Goal: Task Accomplishment & Management: Use online tool/utility

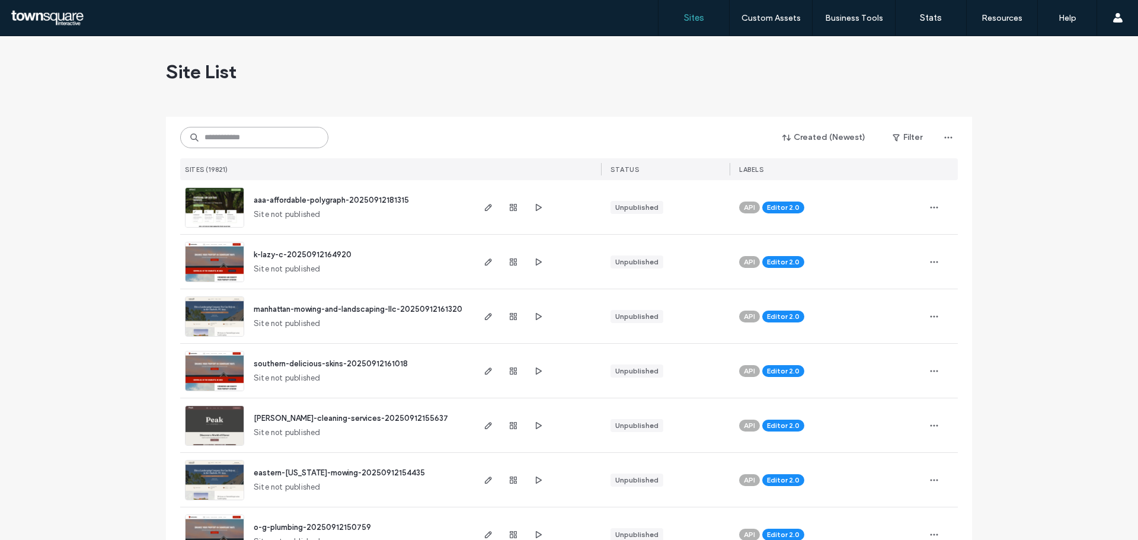
click at [289, 136] on input at bounding box center [254, 137] width 148 height 21
paste input "**********"
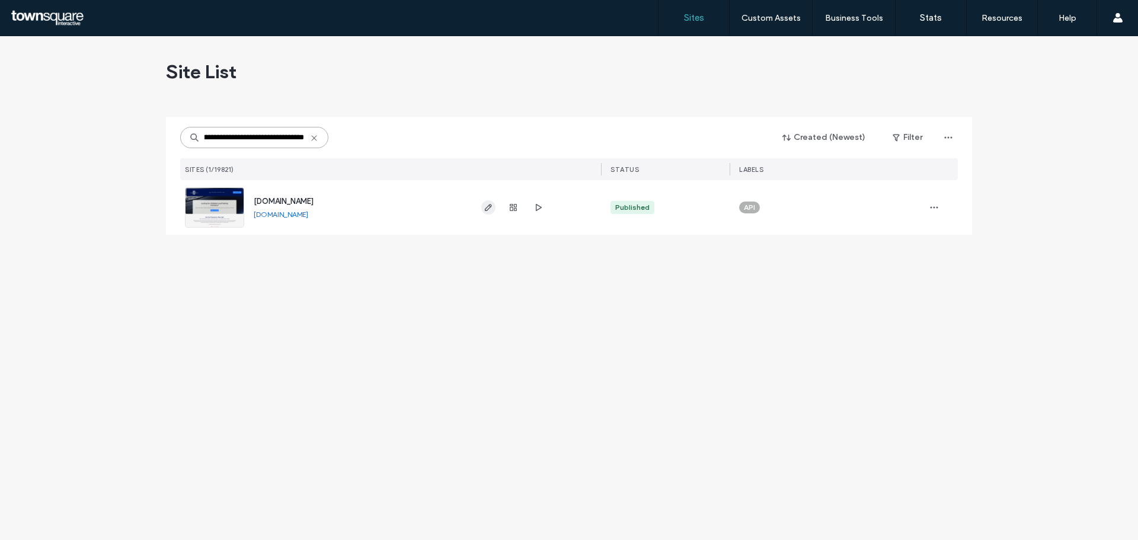
type input "**********"
click at [485, 207] on icon "button" at bounding box center [487, 207] width 9 height 9
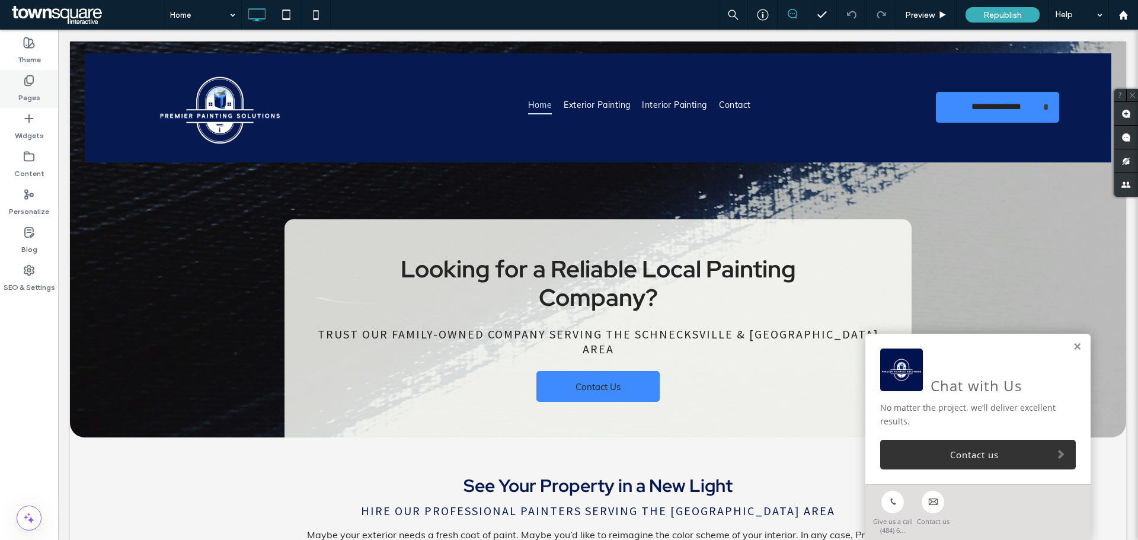
click at [27, 97] on label "Pages" at bounding box center [29, 95] width 22 height 17
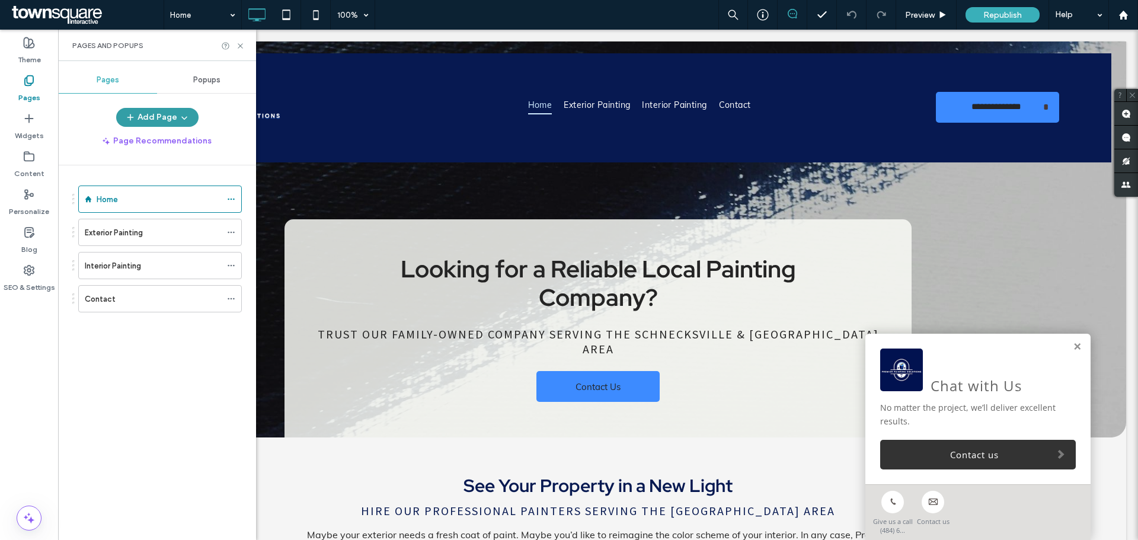
click at [141, 121] on button "Add Page" at bounding box center [157, 117] width 82 height 19
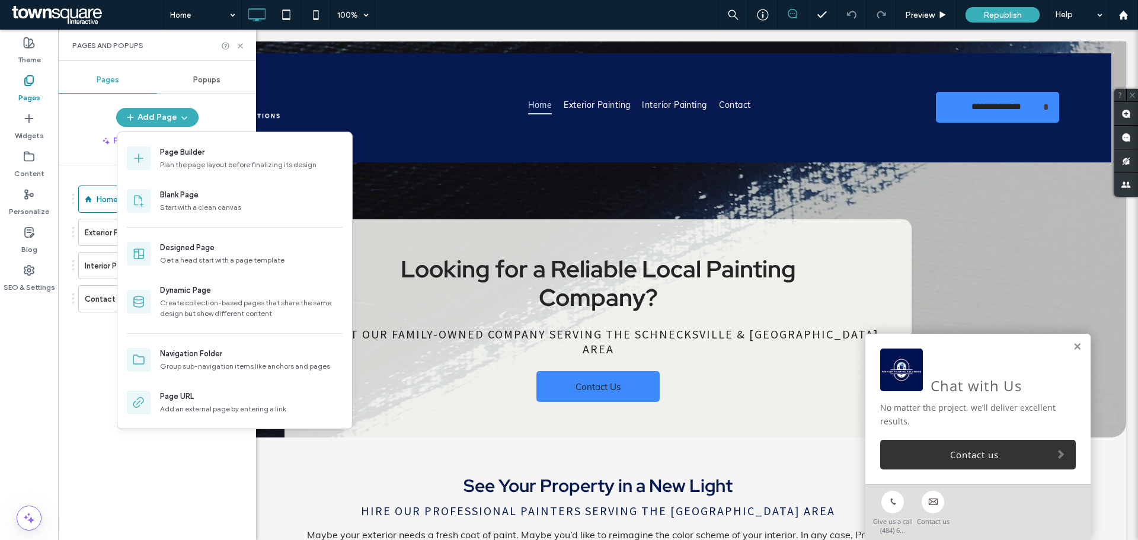
click at [111, 494] on div "Home Exterior Painting Interior Painting Contact" at bounding box center [164, 349] width 184 height 369
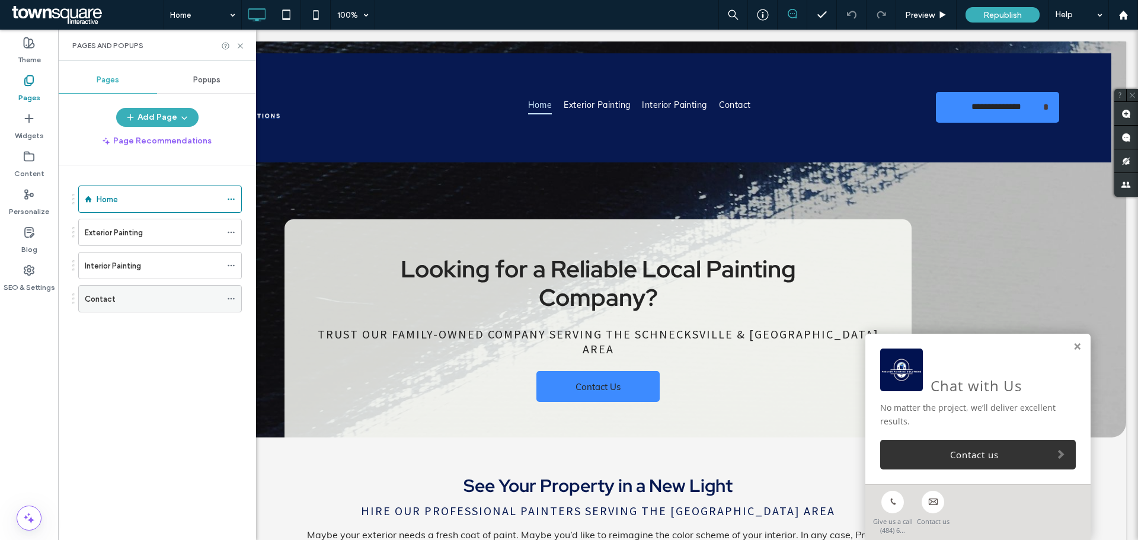
click at [122, 309] on div "Contact" at bounding box center [153, 299] width 136 height 26
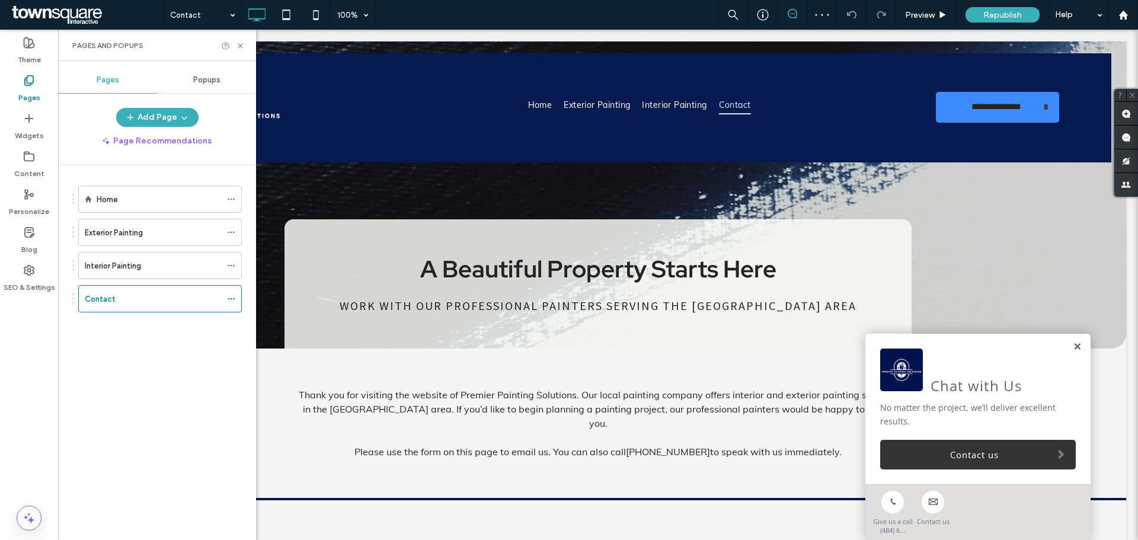
click at [1072, 348] on link at bounding box center [1076, 347] width 9 height 10
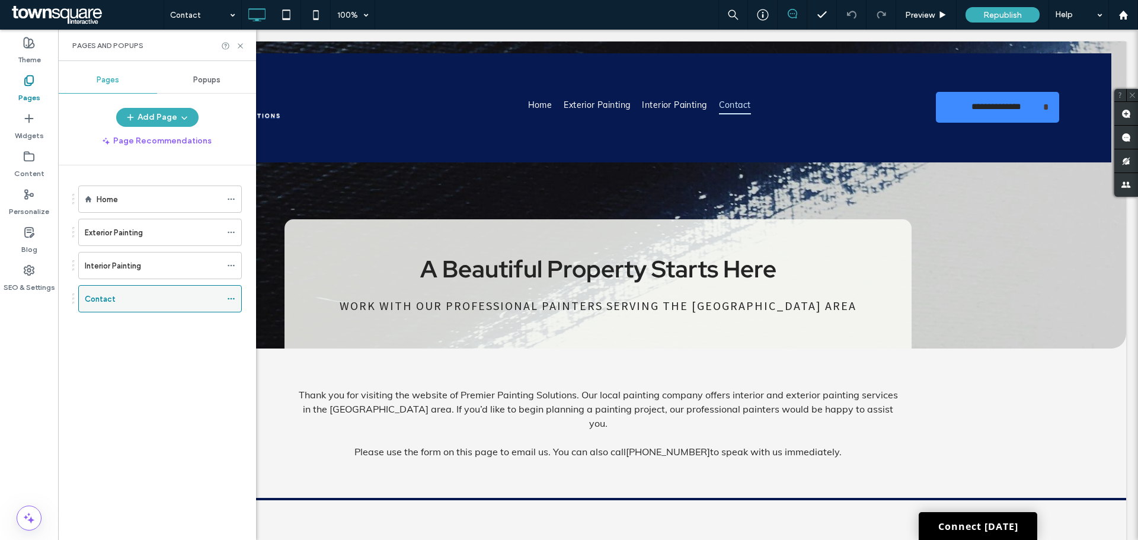
click at [232, 302] on icon at bounding box center [231, 298] width 8 height 8
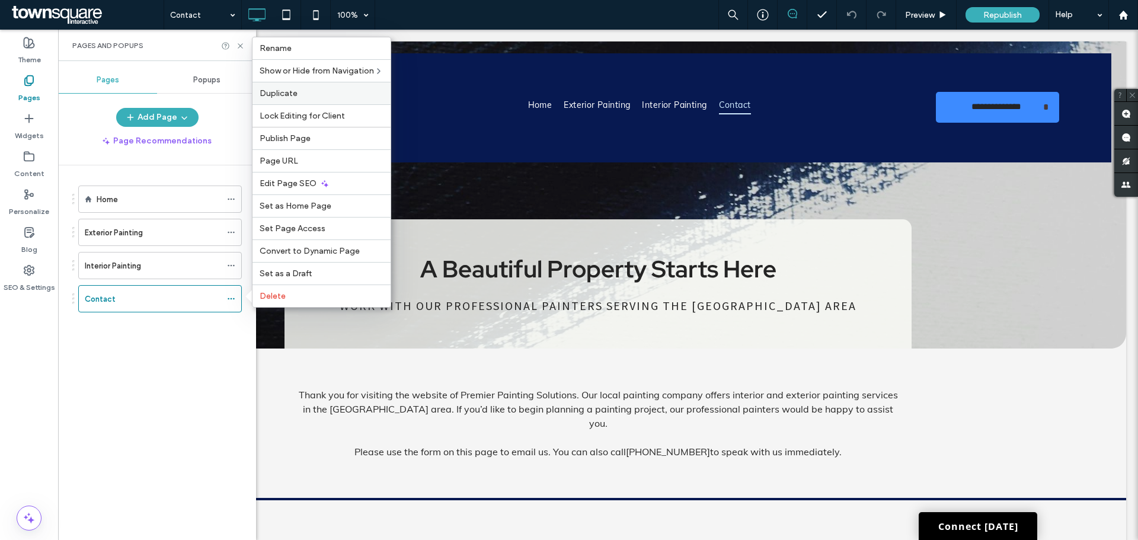
click at [268, 91] on span "Duplicate" at bounding box center [279, 93] width 38 height 10
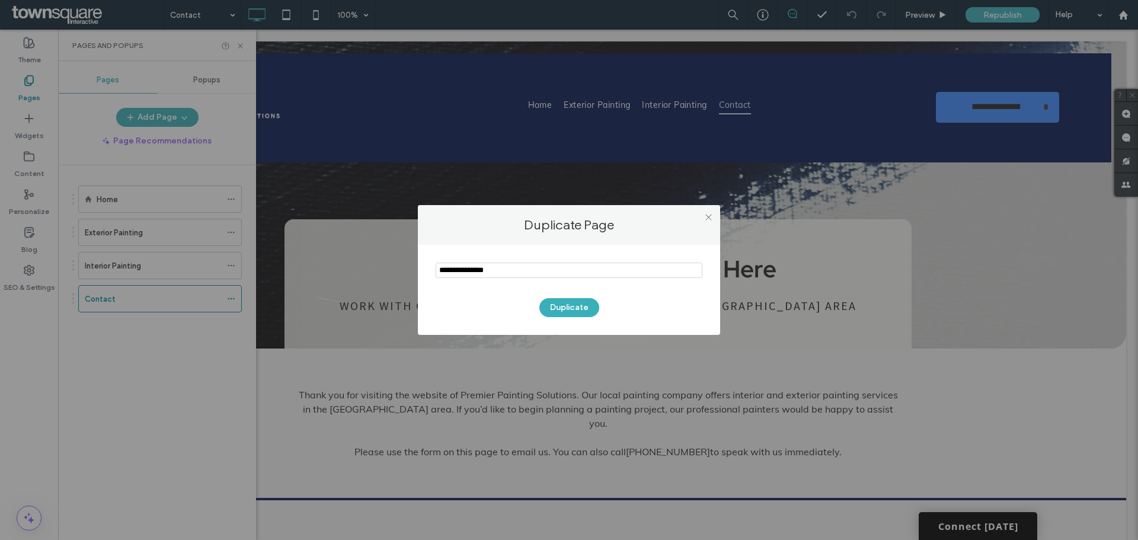
click at [562, 270] on input "notEmpty" at bounding box center [568, 269] width 267 height 15
click at [562, 268] on input "notEmpty" at bounding box center [568, 269] width 267 height 15
type input "*******"
click at [578, 297] on div "Duplicate" at bounding box center [568, 301] width 267 height 31
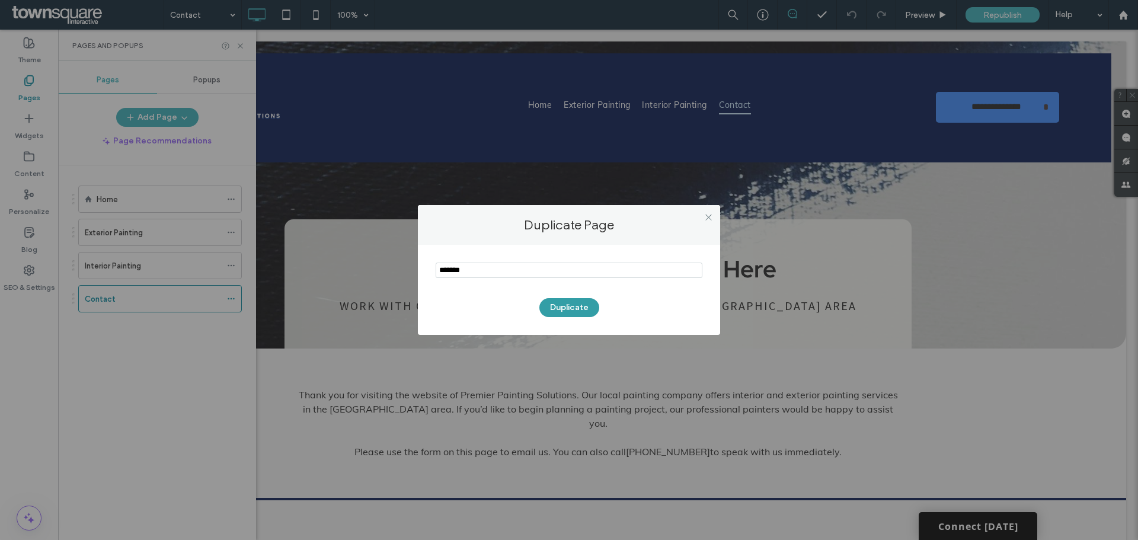
click at [582, 306] on button "Duplicate" at bounding box center [569, 307] width 60 height 19
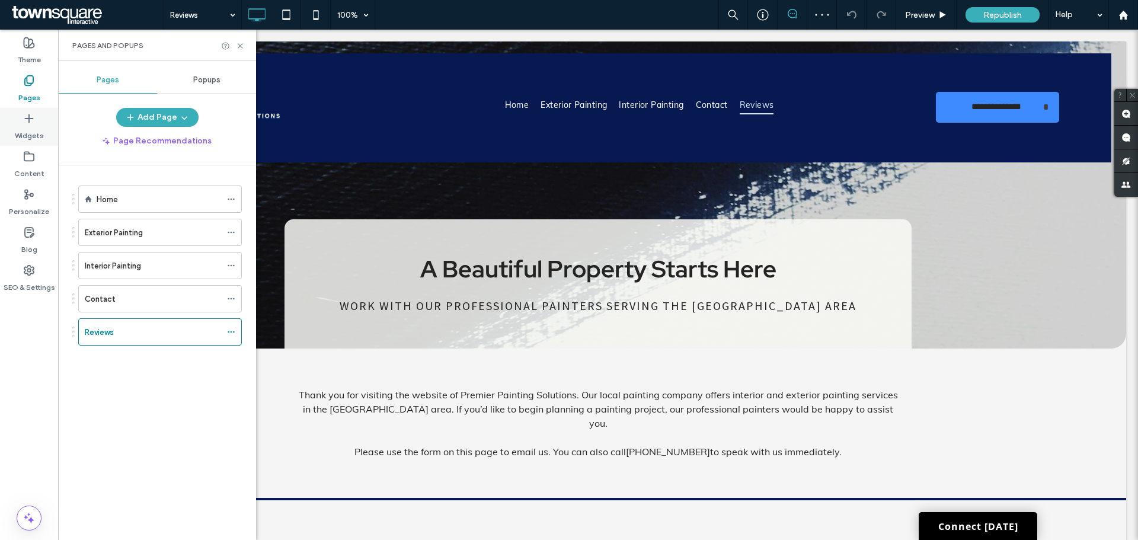
click at [22, 135] on label "Widgets" at bounding box center [29, 132] width 29 height 17
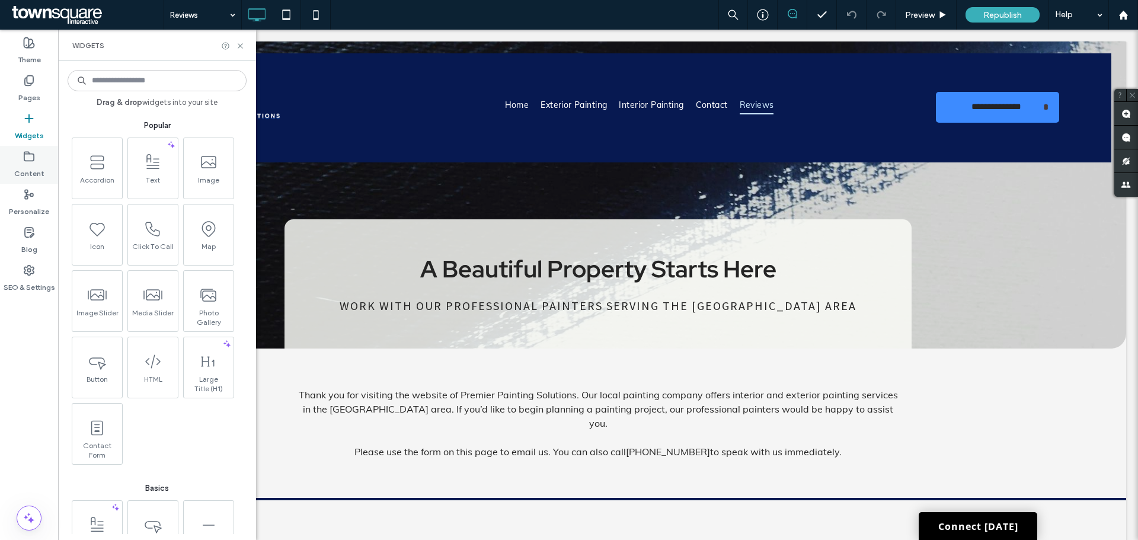
click at [41, 166] on label "Content" at bounding box center [29, 170] width 30 height 17
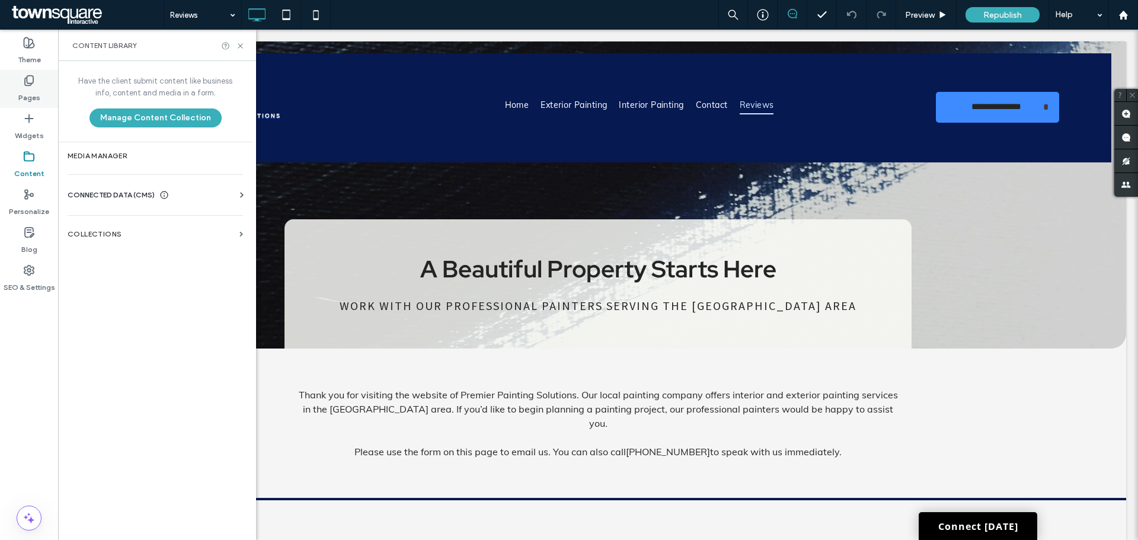
click at [25, 89] on label "Pages" at bounding box center [29, 95] width 22 height 17
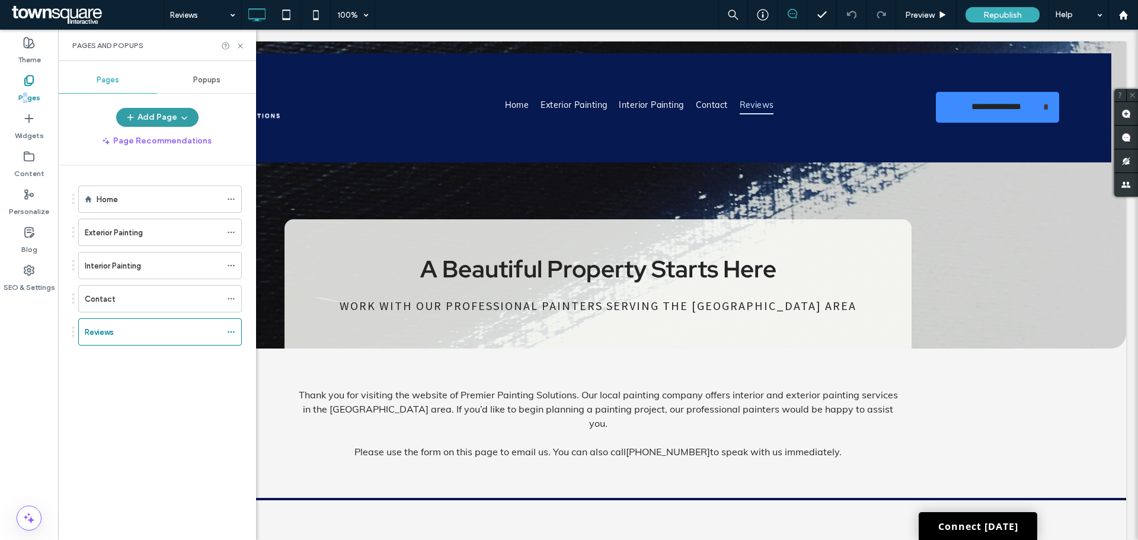
click at [182, 121] on icon "button" at bounding box center [184, 117] width 9 height 9
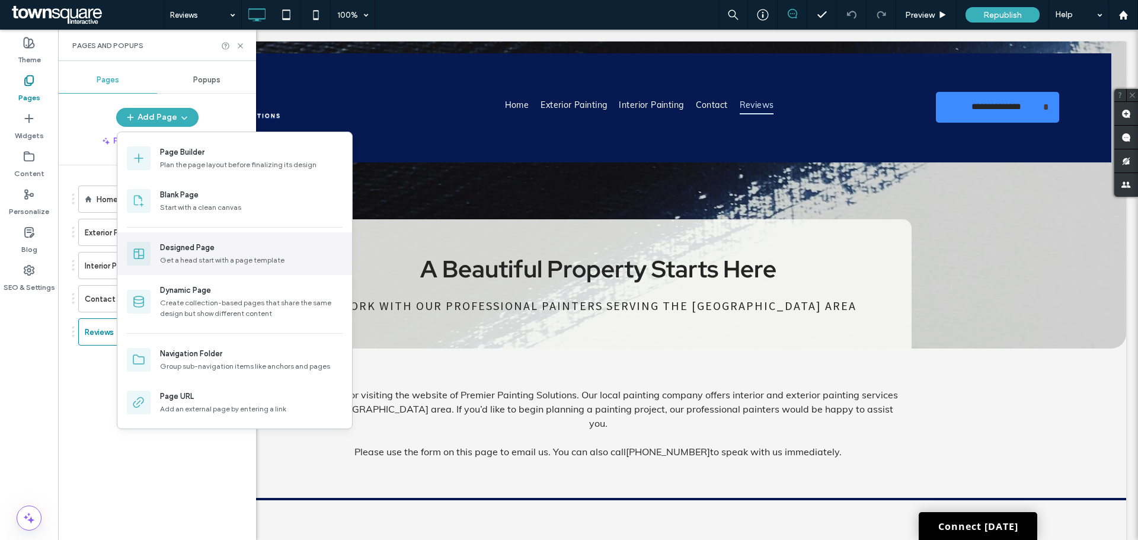
click at [266, 257] on div "Get a head start with a page template" at bounding box center [251, 260] width 182 height 11
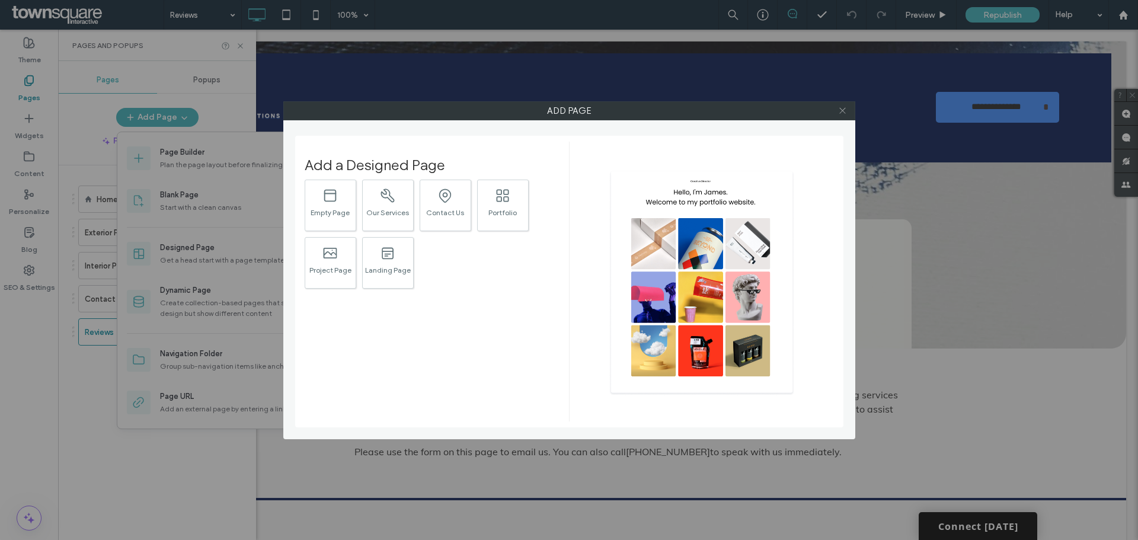
click at [843, 114] on icon at bounding box center [842, 110] width 9 height 9
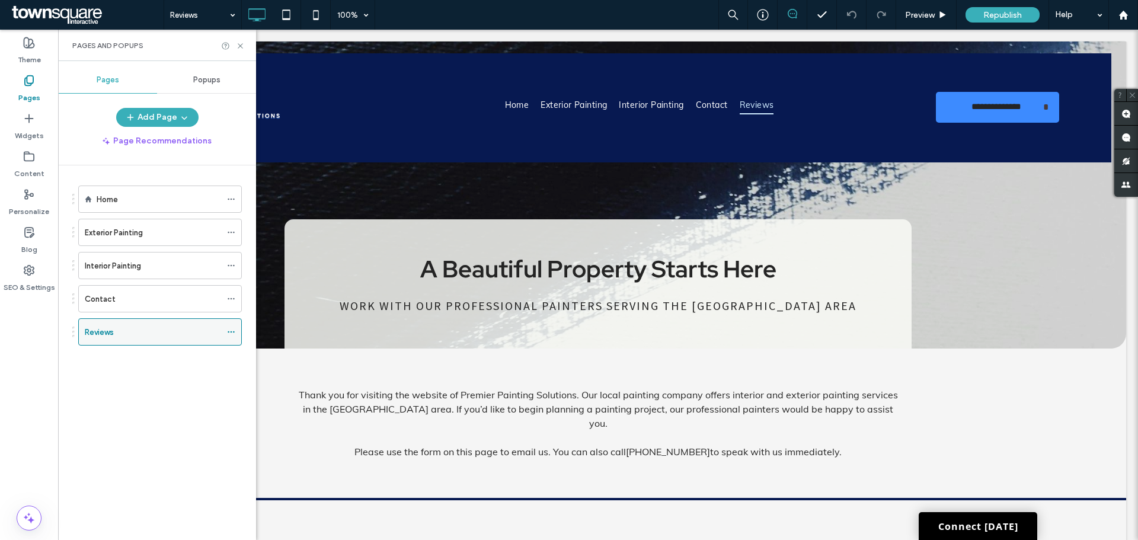
click at [235, 332] on icon at bounding box center [231, 332] width 8 height 8
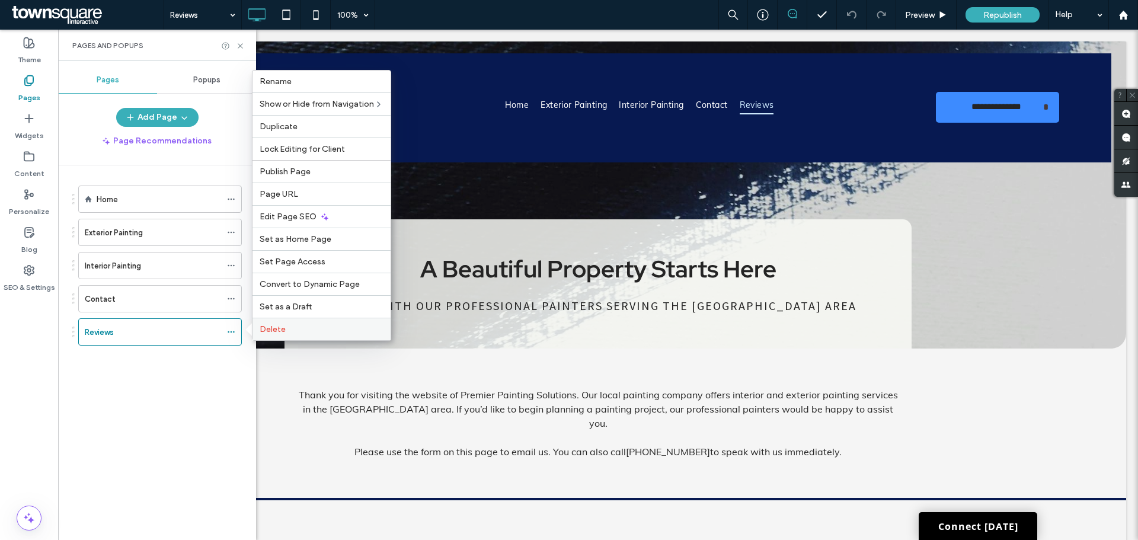
click at [273, 329] on span "Delete" at bounding box center [273, 329] width 26 height 10
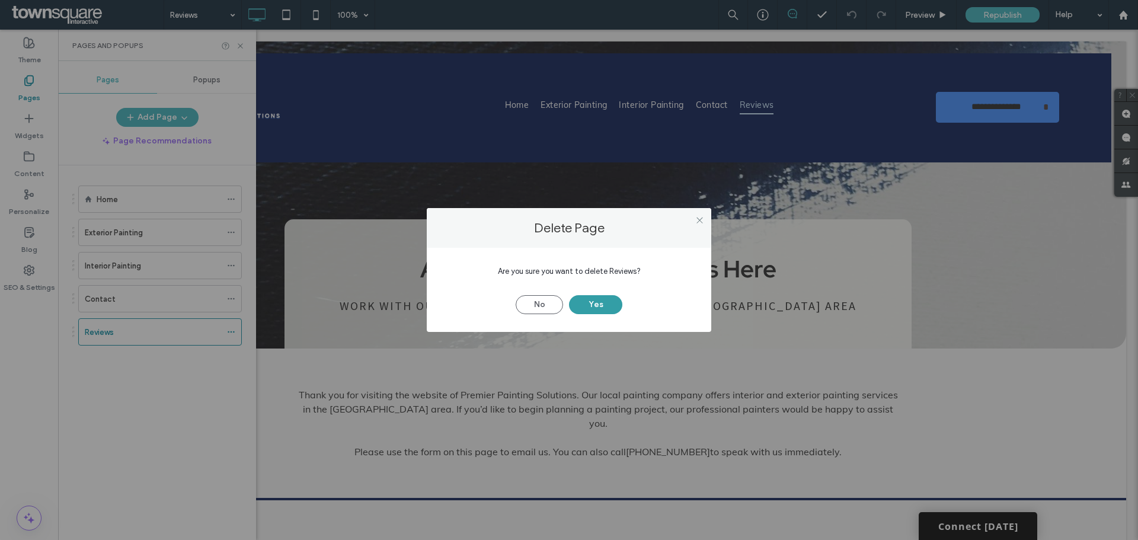
click at [592, 297] on button "Yes" at bounding box center [595, 304] width 53 height 19
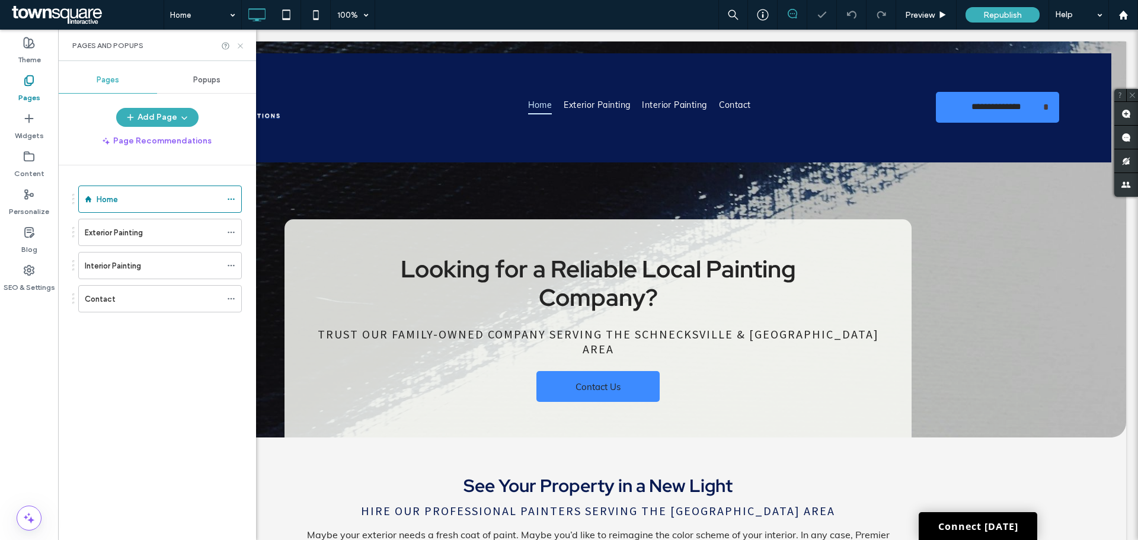
click at [238, 45] on icon at bounding box center [240, 45] width 9 height 9
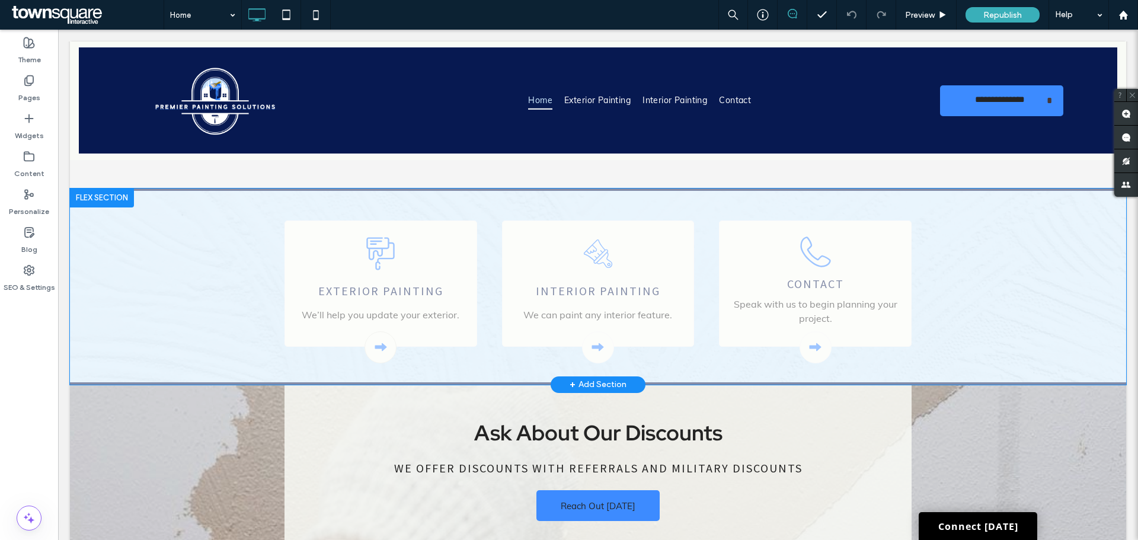
scroll to position [296, 0]
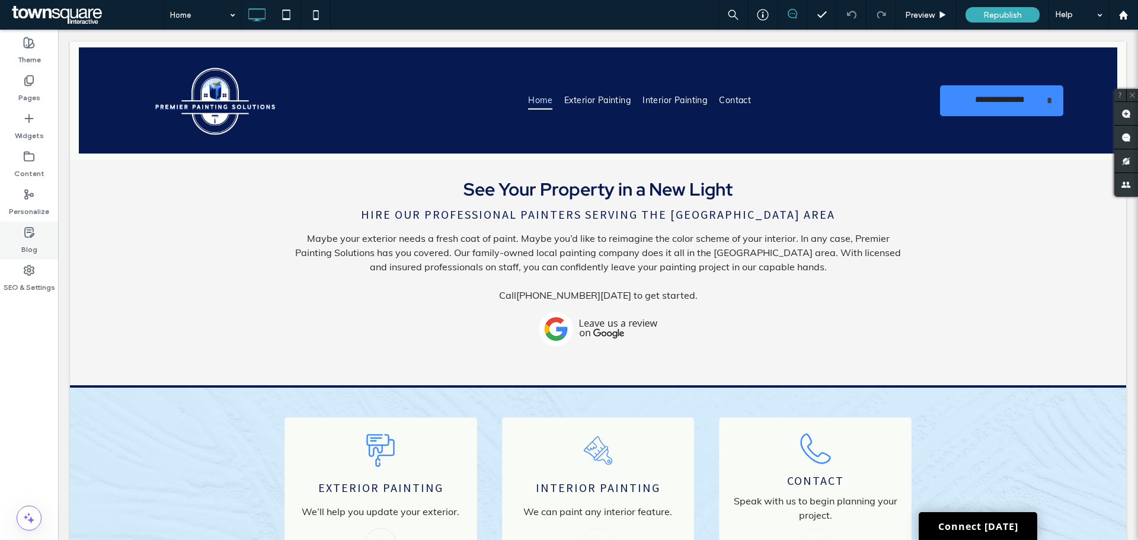
click at [32, 244] on label "Blog" at bounding box center [29, 246] width 16 height 17
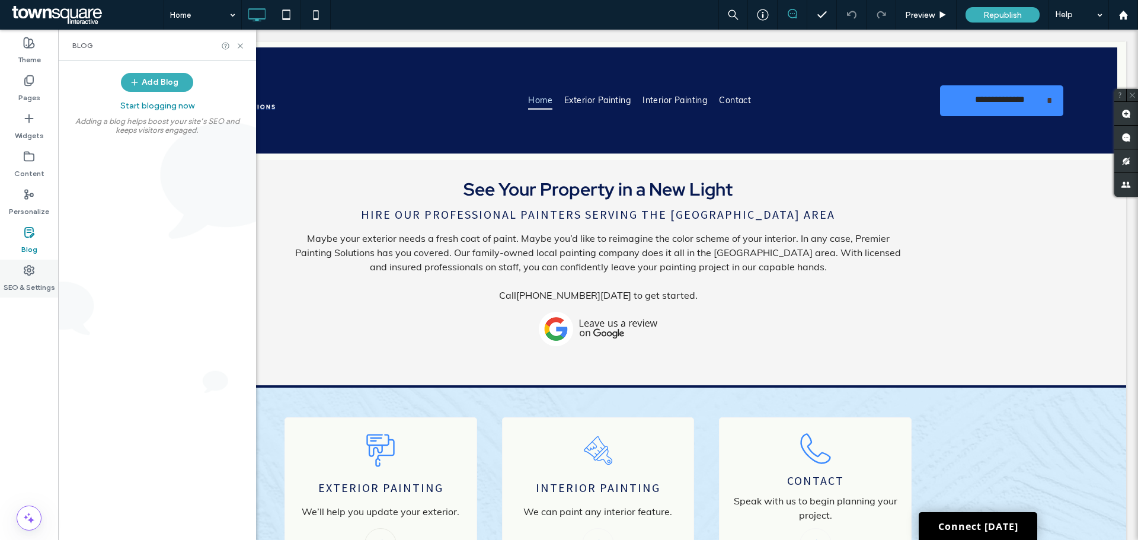
click at [32, 274] on icon at bounding box center [29, 270] width 12 height 12
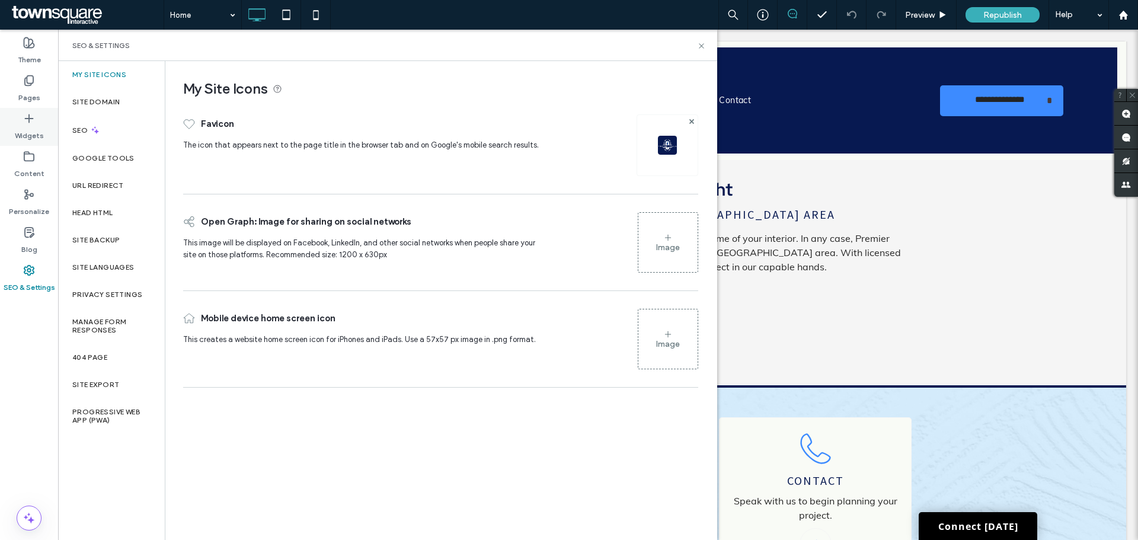
click at [22, 132] on label "Widgets" at bounding box center [29, 132] width 29 height 17
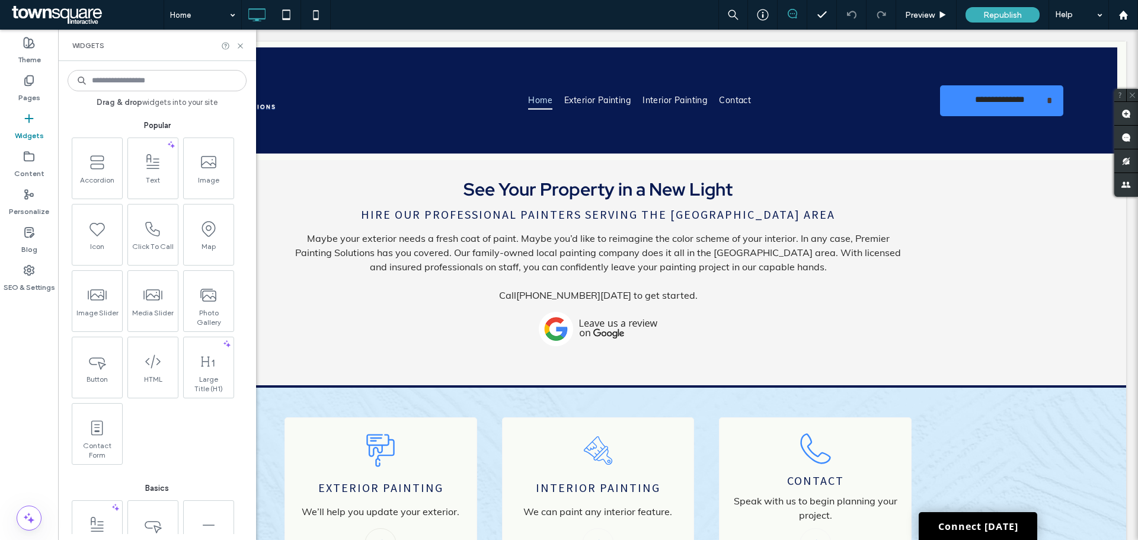
click at [148, 75] on input at bounding box center [157, 80] width 179 height 21
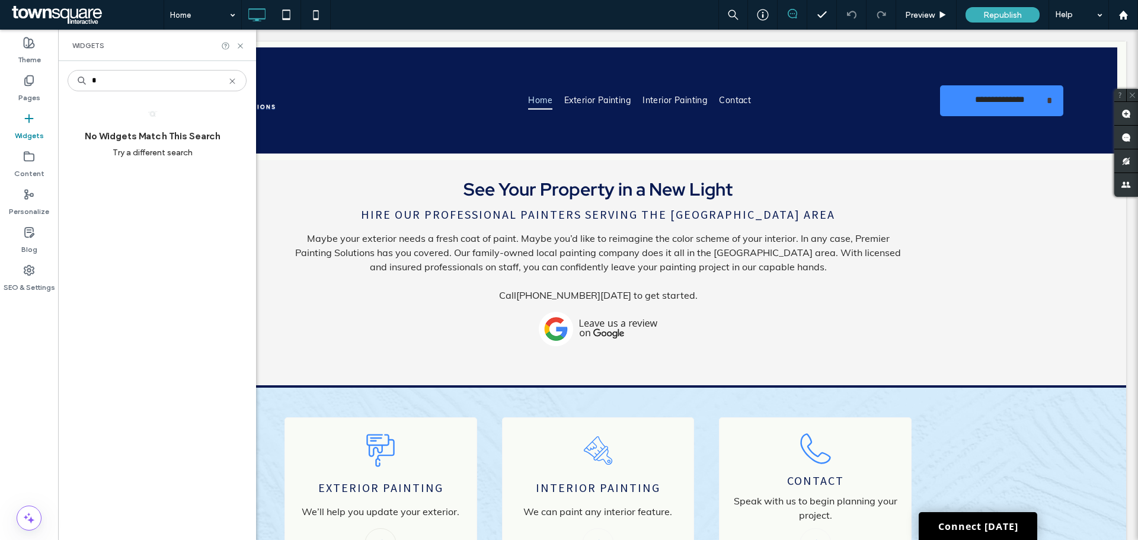
type input "*"
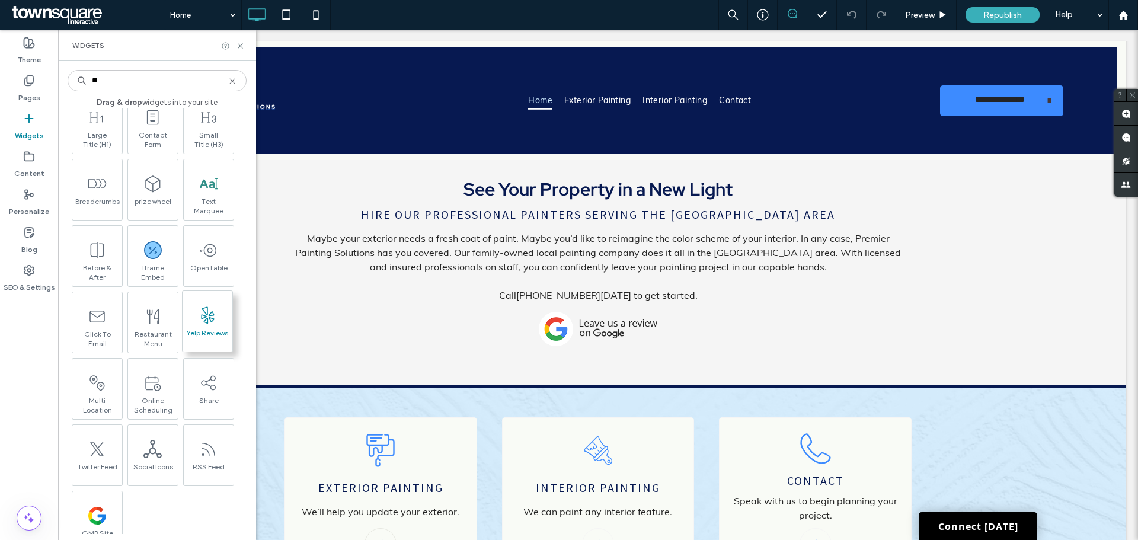
scroll to position [209, 0]
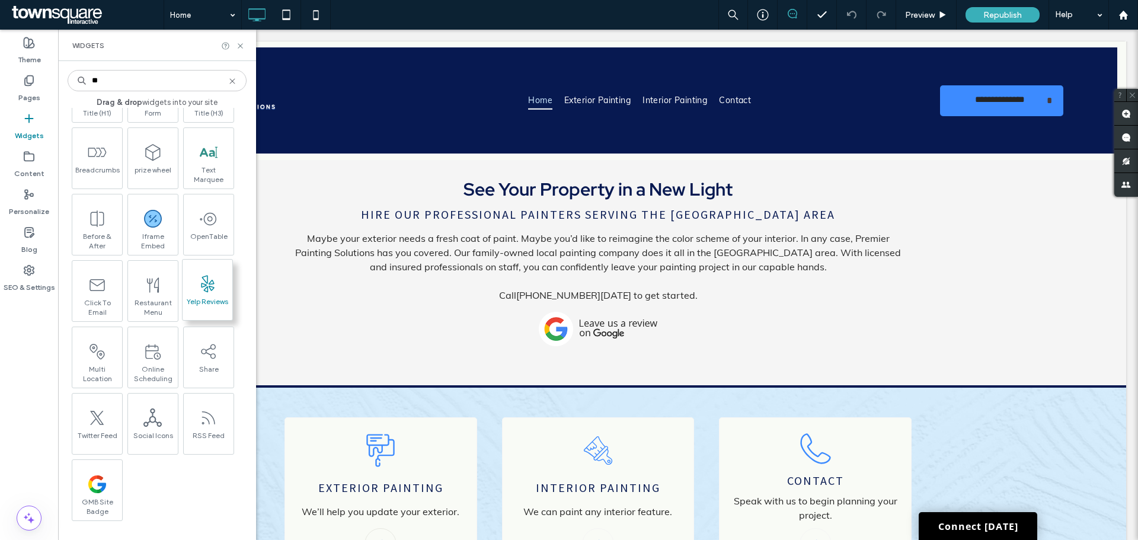
type input "**"
click at [215, 286] on icon at bounding box center [207, 283] width 19 height 19
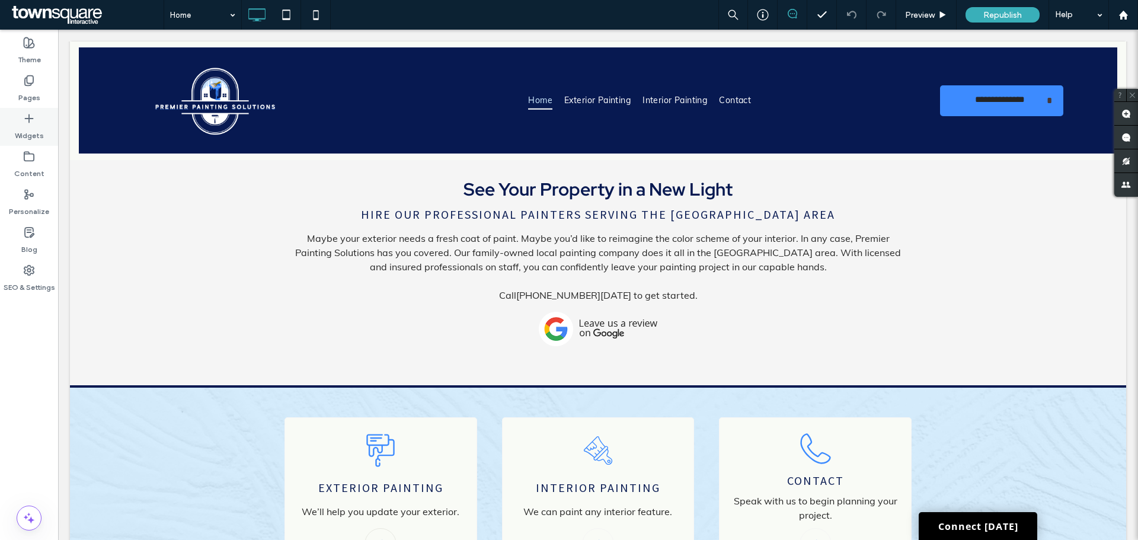
click at [21, 120] on div "Widgets" at bounding box center [29, 127] width 58 height 38
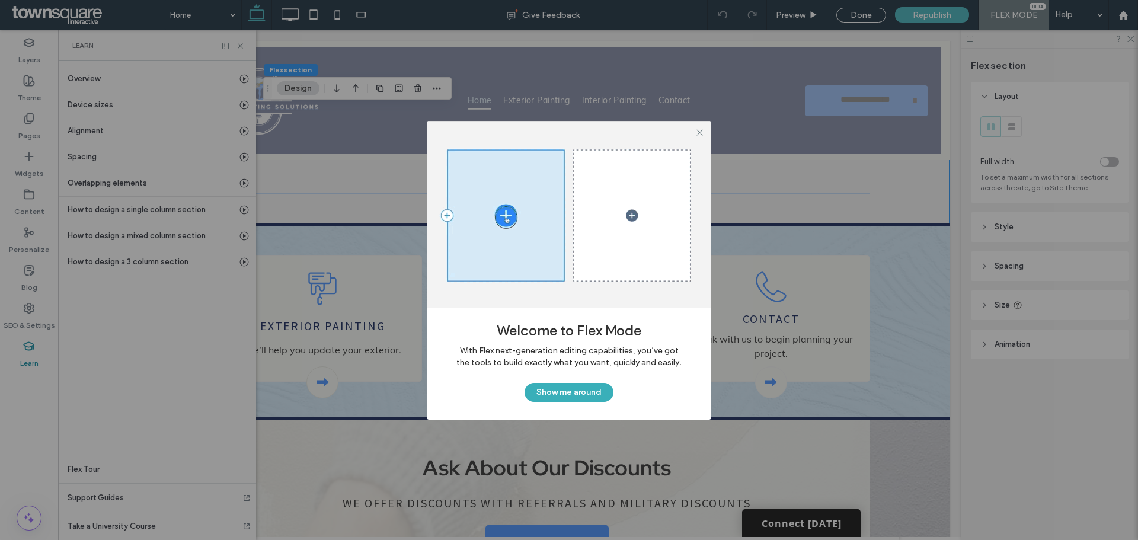
scroll to position [533, 0]
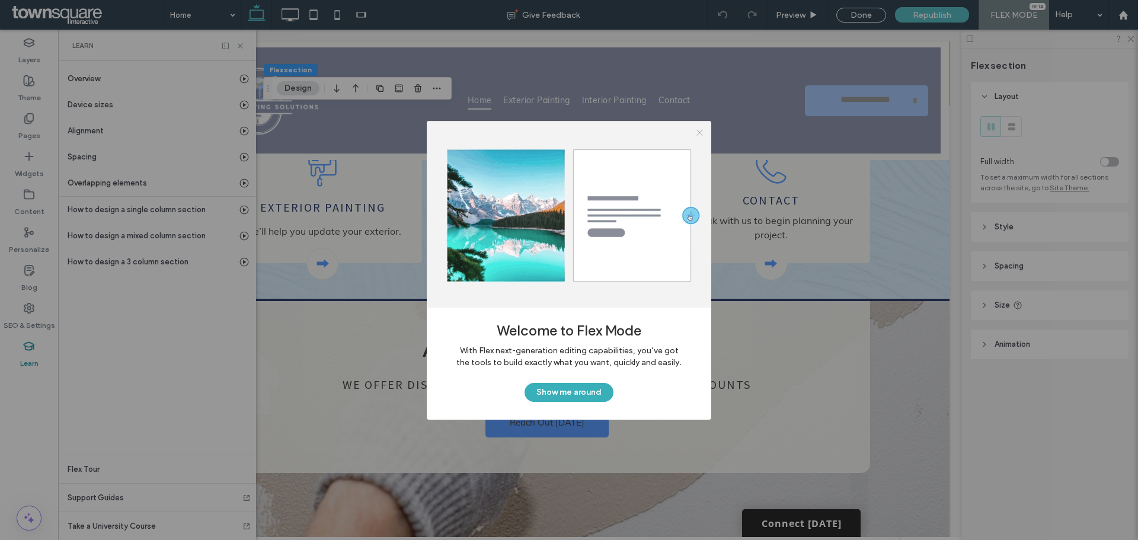
click at [699, 133] on use at bounding box center [699, 133] width 6 height 6
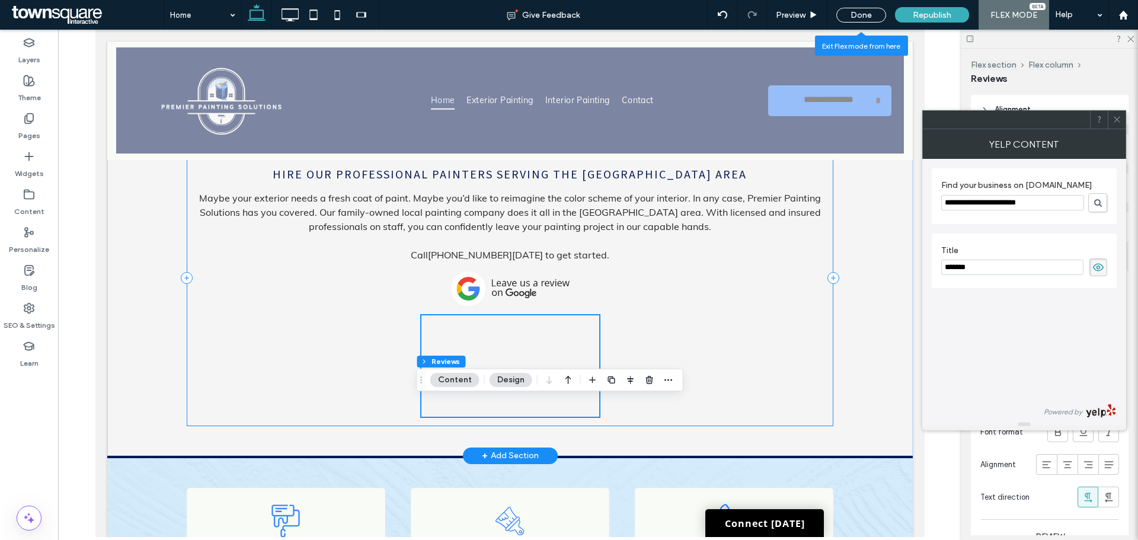
scroll to position [356, 0]
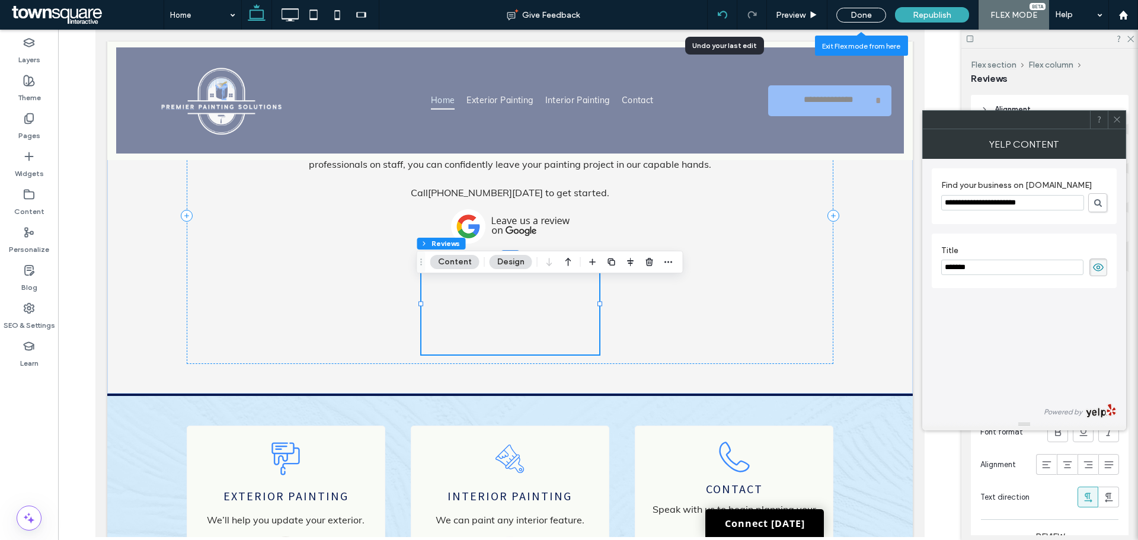
click at [731, 15] on div at bounding box center [721, 14] width 29 height 9
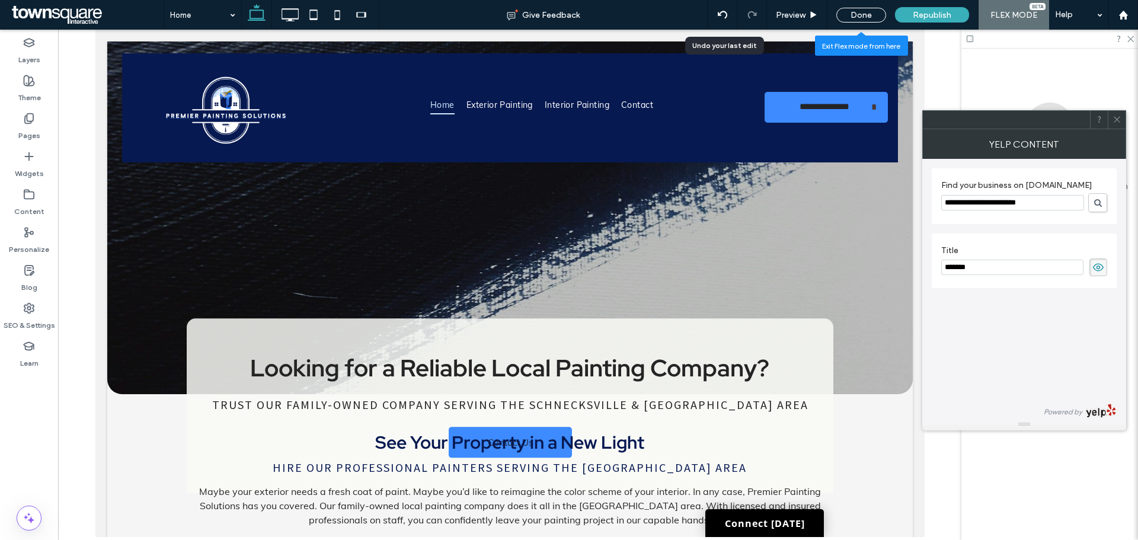
scroll to position [0, 0]
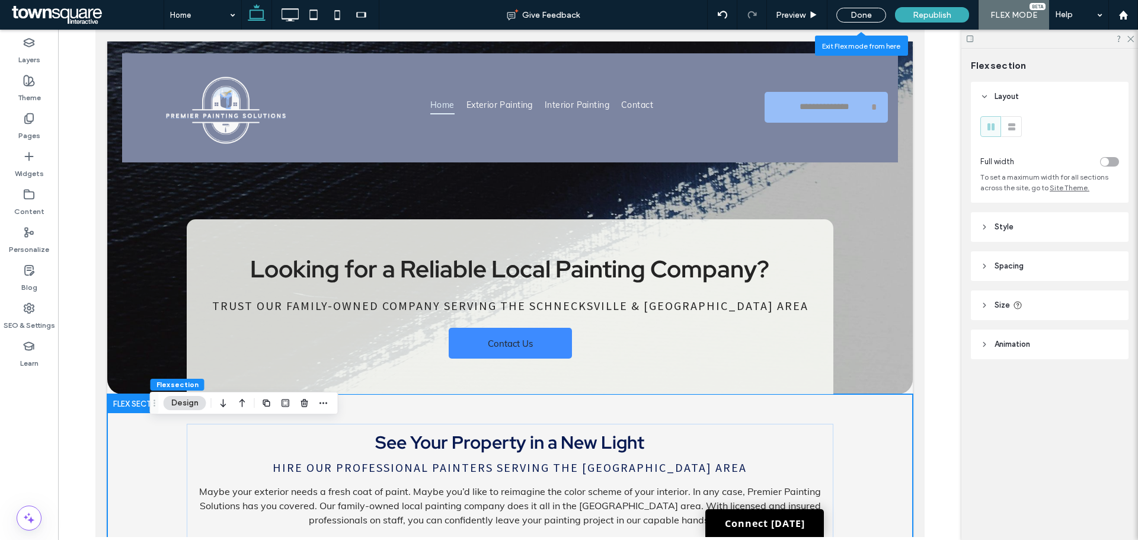
click at [1135, 37] on div at bounding box center [1049, 39] width 177 height 18
click at [1133, 39] on icon at bounding box center [1130, 38] width 8 height 8
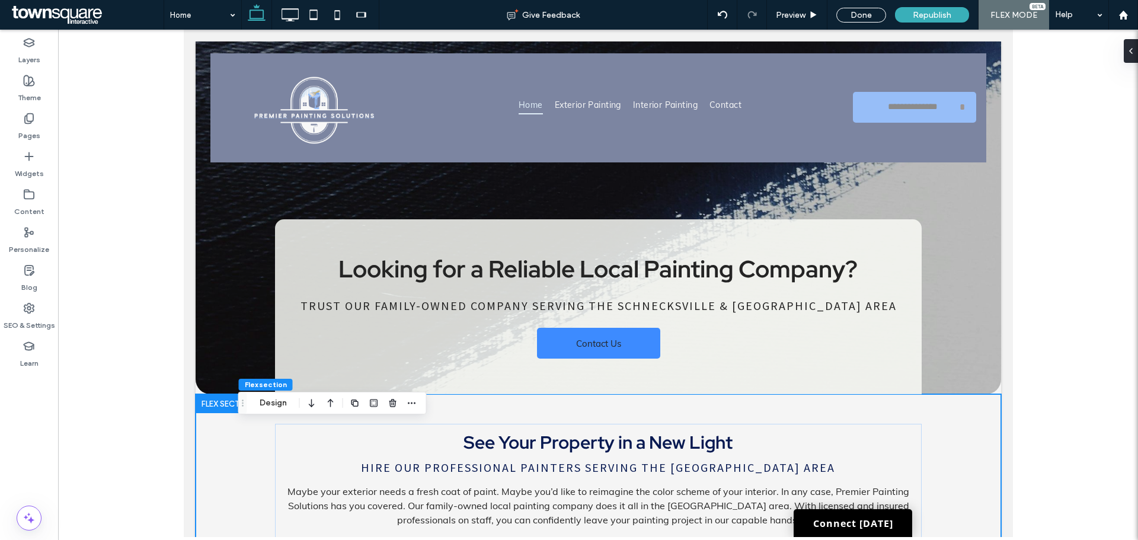
click at [1090, 190] on div at bounding box center [598, 283] width 1080 height 507
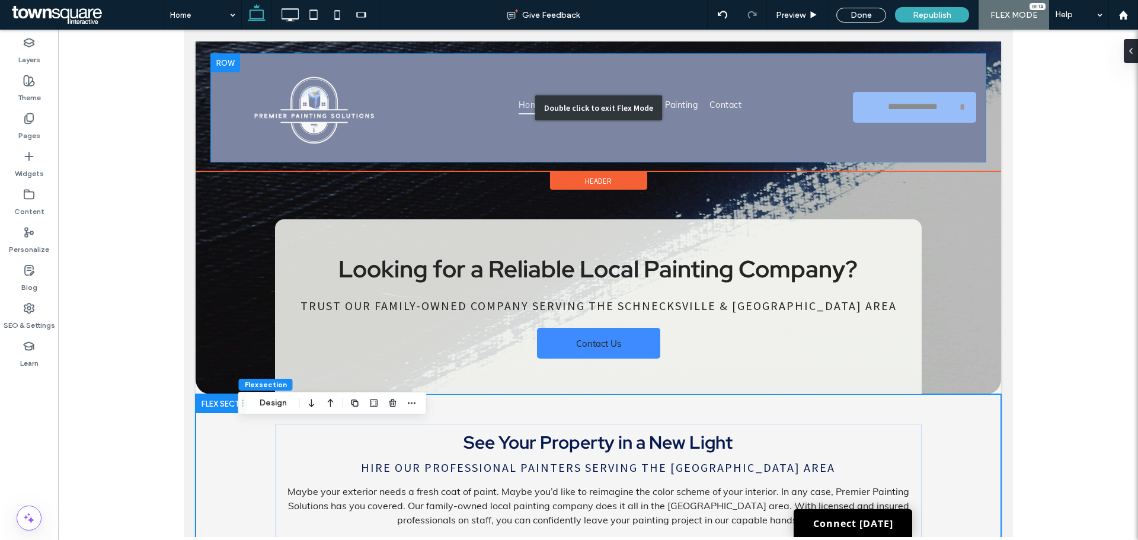
click at [863, 104] on div "Double click to exit Flex Mode" at bounding box center [598, 107] width 776 height 109
click at [795, 145] on div "Double click to exit Flex Mode" at bounding box center [598, 107] width 776 height 109
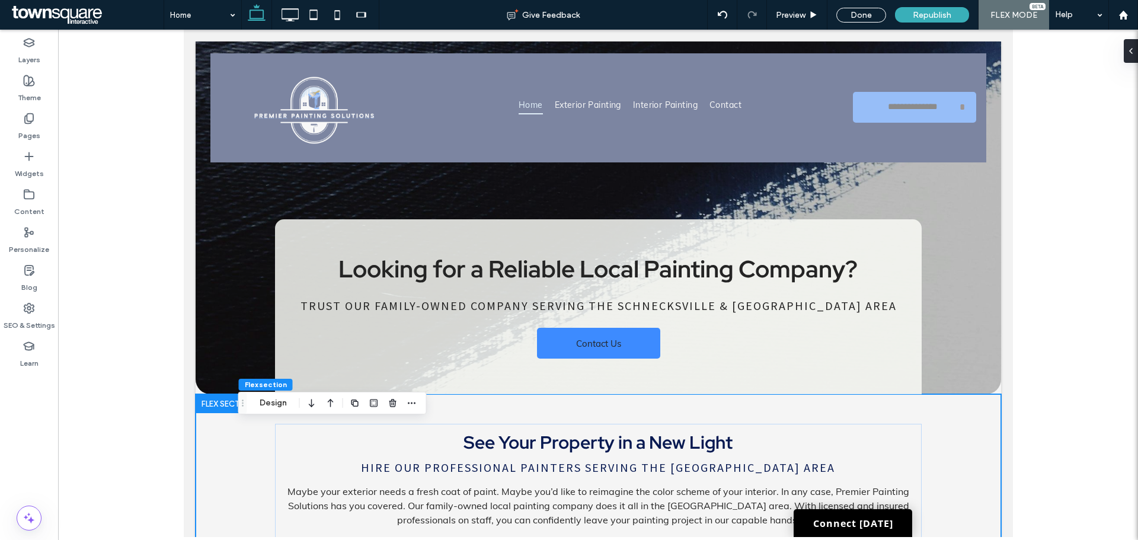
click at [1074, 110] on div at bounding box center [598, 283] width 1080 height 507
click at [32, 121] on use at bounding box center [29, 119] width 8 height 10
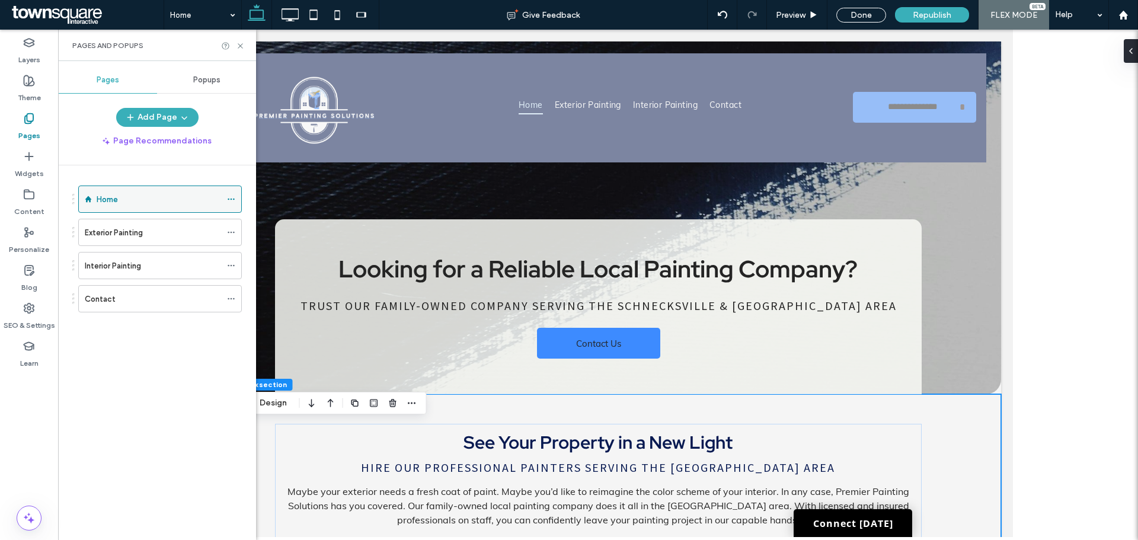
click at [108, 193] on label "Home" at bounding box center [107, 199] width 21 height 21
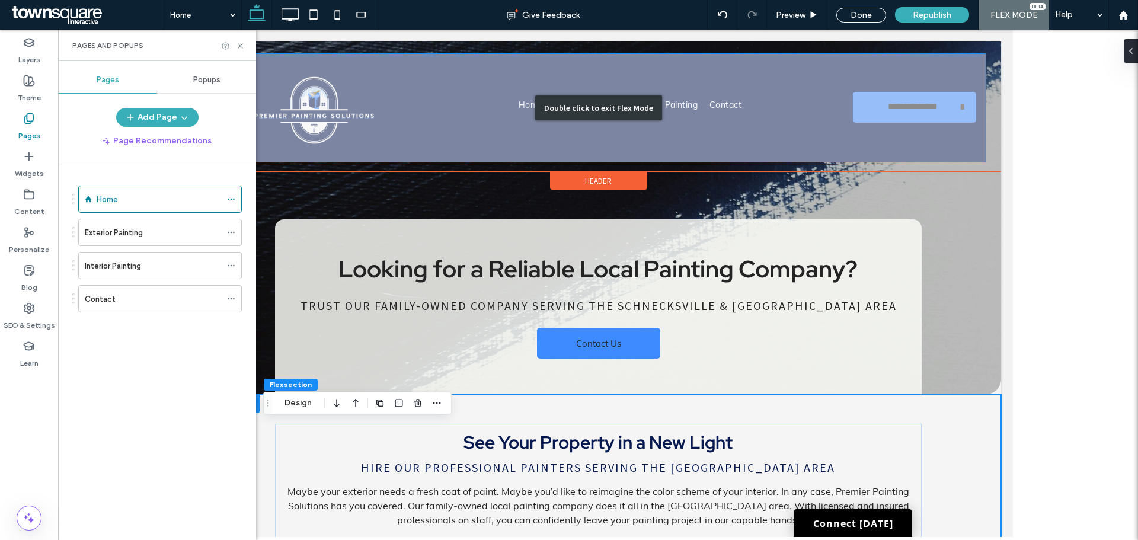
click at [841, 66] on div "Double click to exit Flex Mode" at bounding box center [598, 107] width 776 height 109
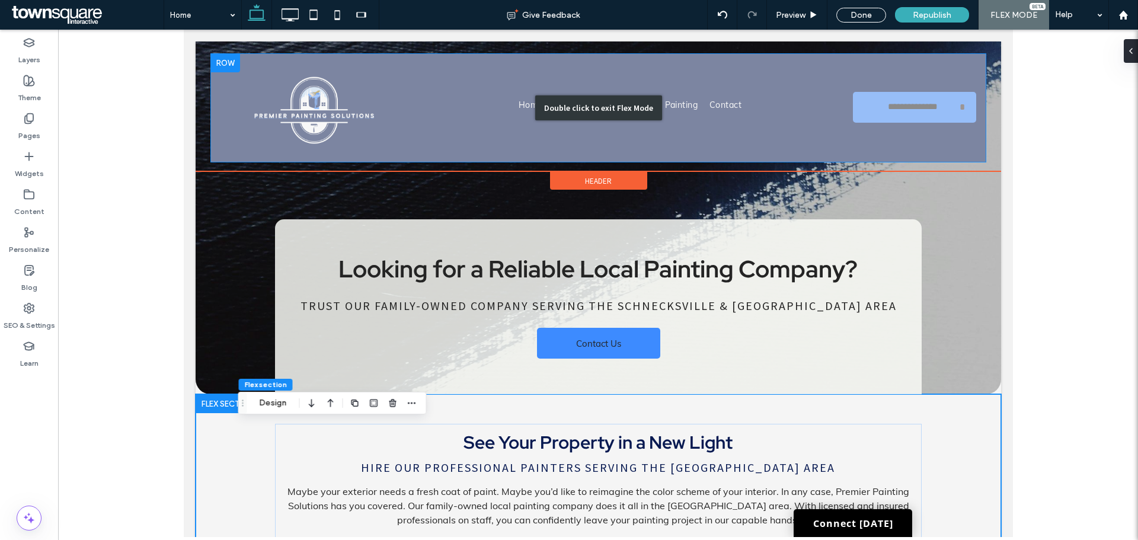
click at [841, 66] on div "Double click to exit Flex Mode" at bounding box center [598, 107] width 776 height 109
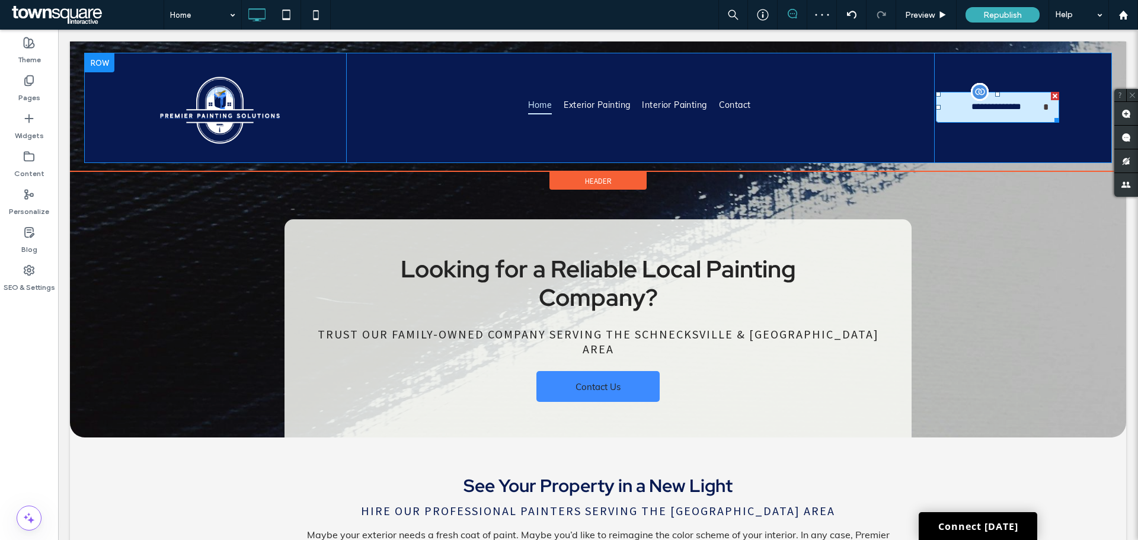
click at [1021, 108] on icon at bounding box center [1021, 106] width 0 height 9
click at [962, 111] on span "**********" at bounding box center [1009, 107] width 94 height 30
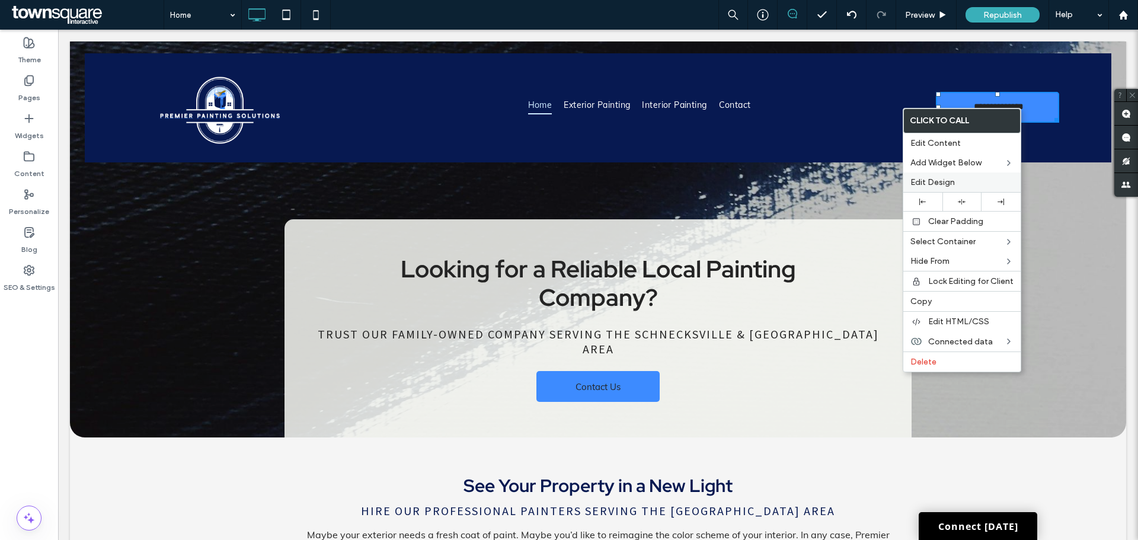
click at [995, 182] on label "Edit Design" at bounding box center [961, 182] width 103 height 10
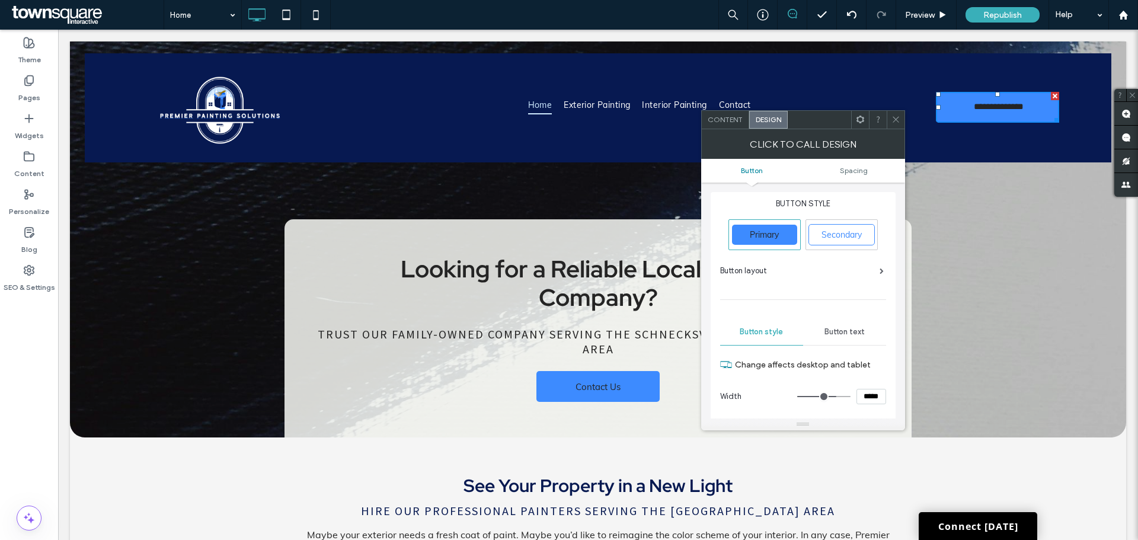
click at [844, 340] on div "Button text" at bounding box center [844, 332] width 83 height 26
click at [879, 268] on span at bounding box center [881, 271] width 4 height 6
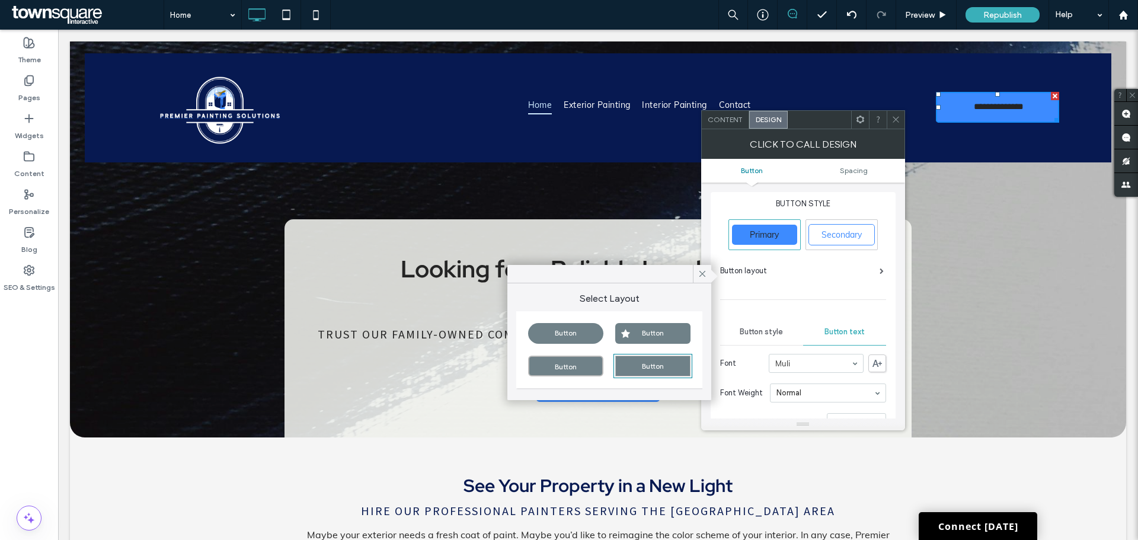
click at [879, 268] on span at bounding box center [881, 271] width 4 height 6
click at [584, 339] on div "Button" at bounding box center [565, 333] width 75 height 21
click at [632, 332] on div "Button" at bounding box center [652, 333] width 75 height 21
click at [574, 333] on div "Button" at bounding box center [565, 333] width 75 height 21
click at [648, 327] on div "Button" at bounding box center [652, 333] width 75 height 21
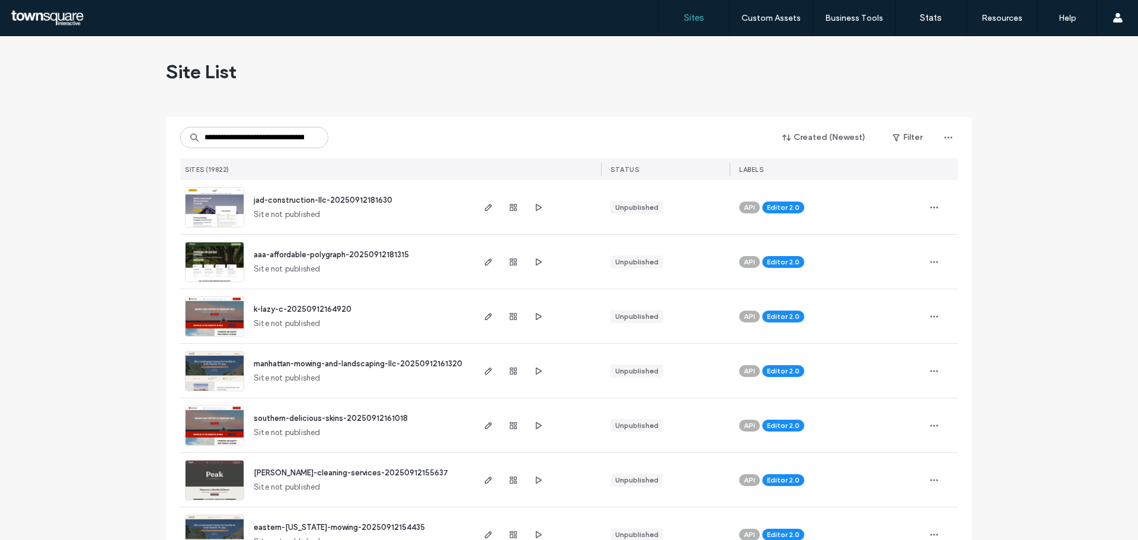
scroll to position [0, 69]
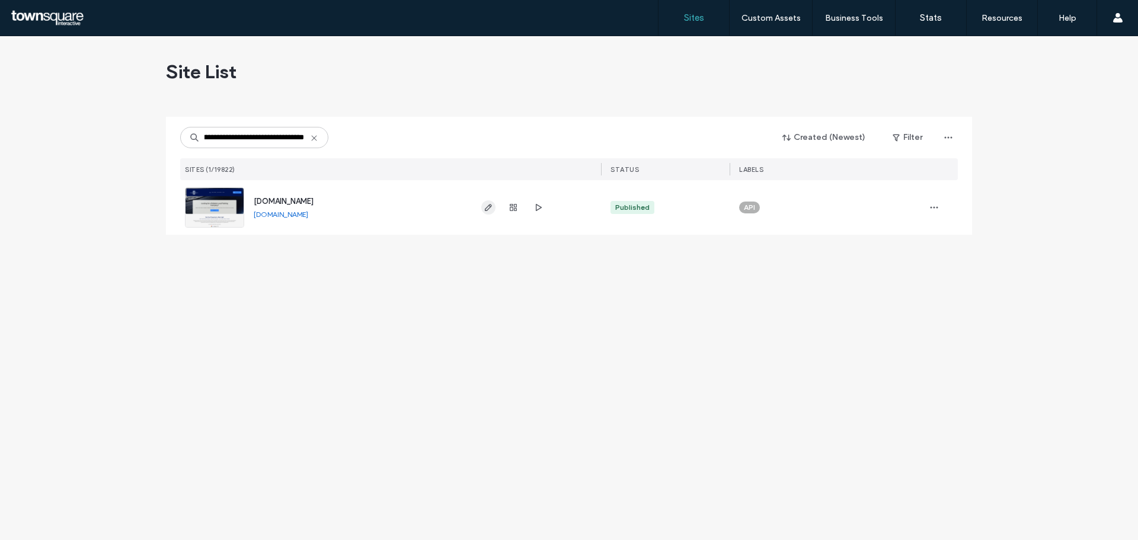
type input "**********"
click at [488, 209] on use "button" at bounding box center [488, 207] width 7 height 7
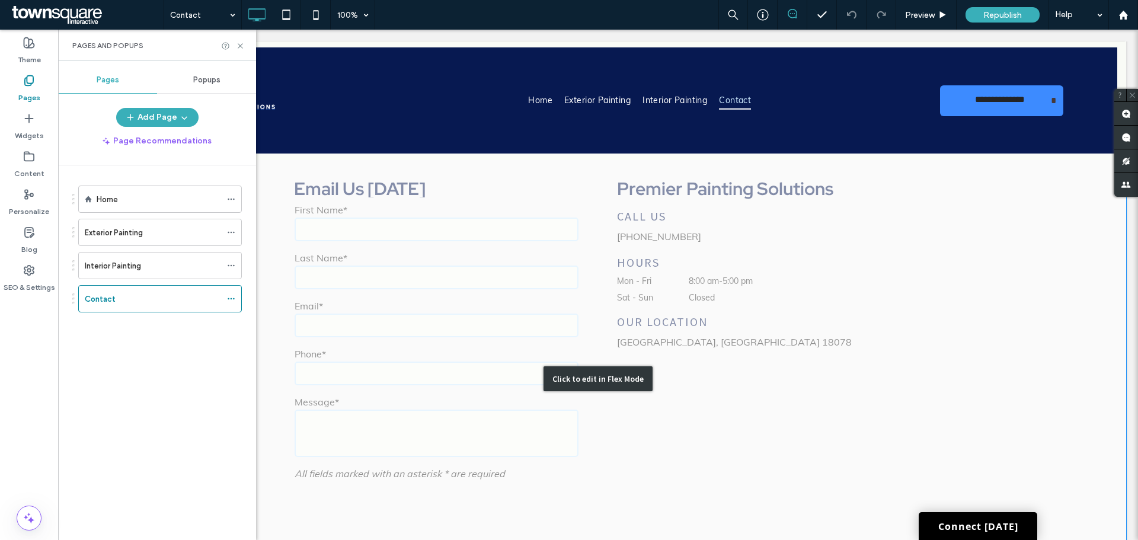
scroll to position [336, 0]
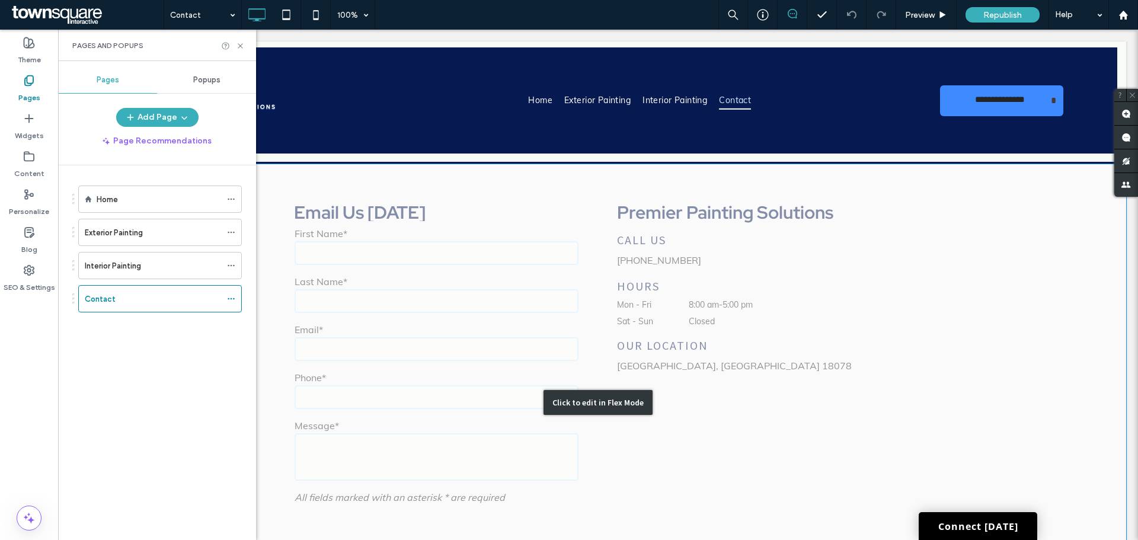
click at [736, 222] on div "Click to edit in Flex Mode" at bounding box center [598, 402] width 1056 height 476
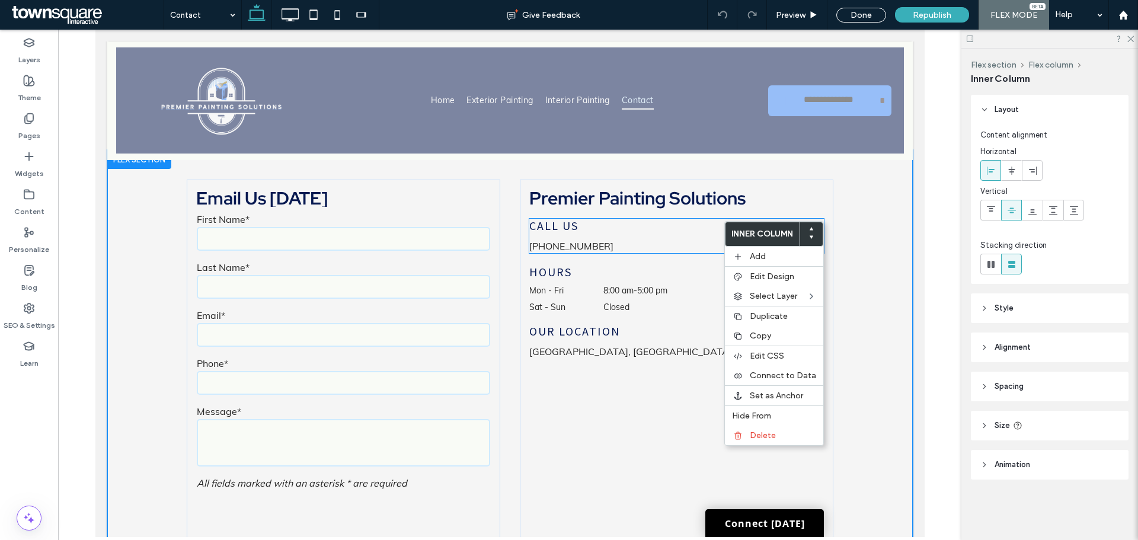
type input "**"
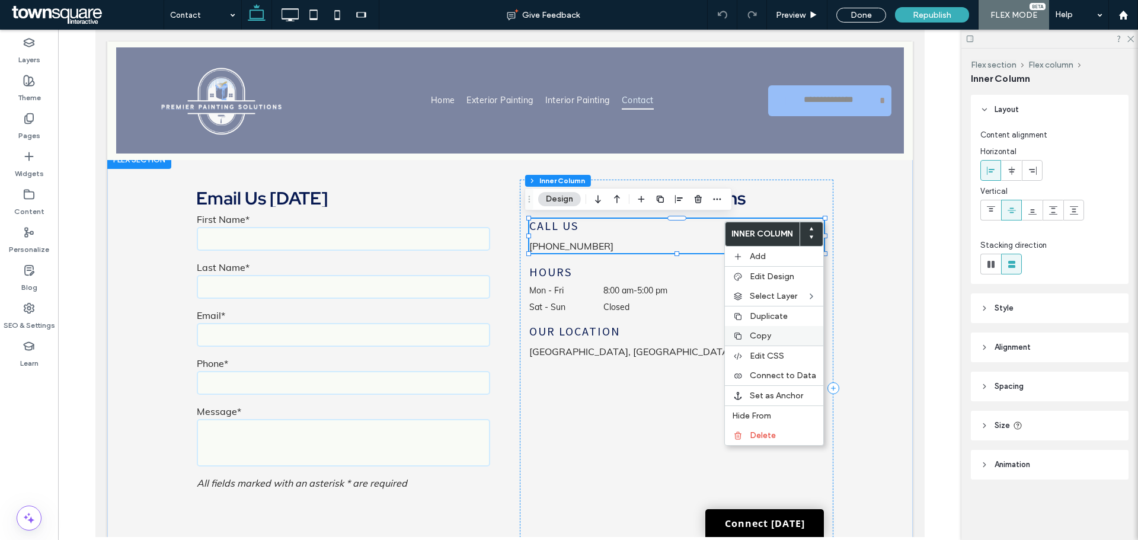
click at [789, 331] on label "Copy" at bounding box center [783, 336] width 66 height 10
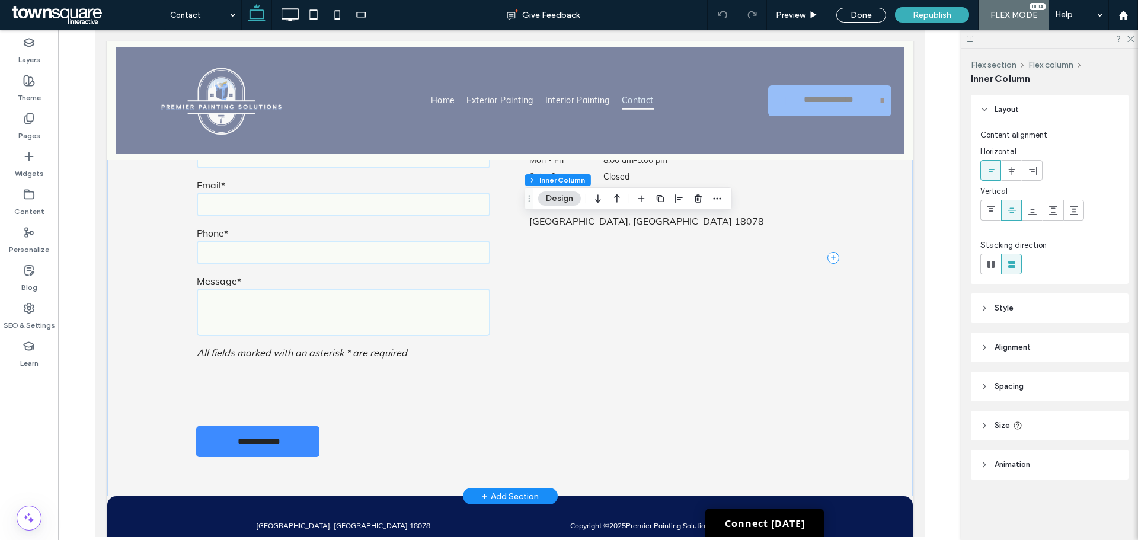
scroll to position [505, 0]
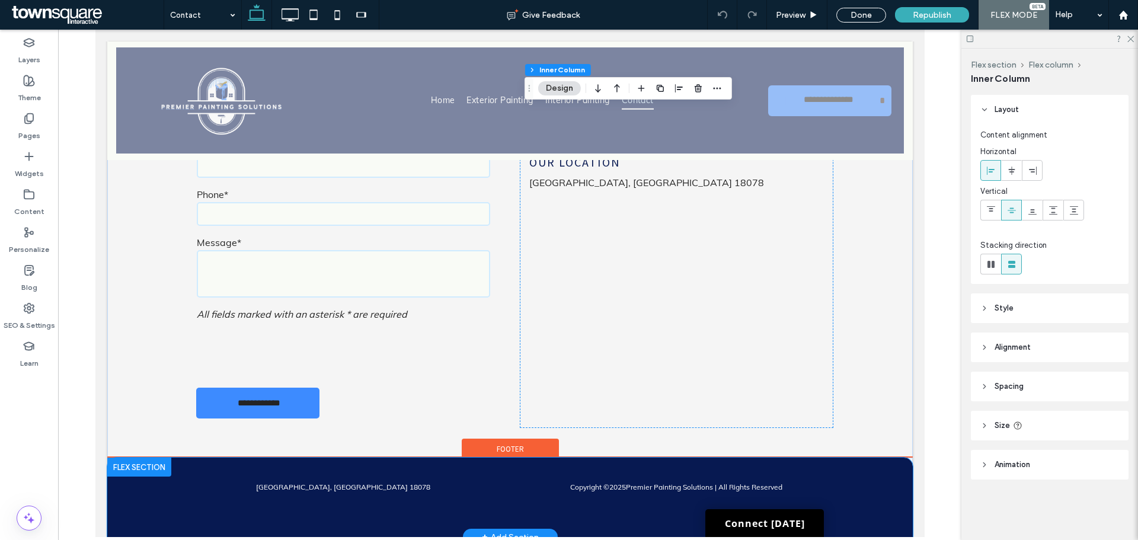
click at [383, 507] on div "Copyright © 2025 Premier Painting Solutions | All Rights Reserved [GEOGRAPHIC_D…" at bounding box center [509, 496] width 711 height 79
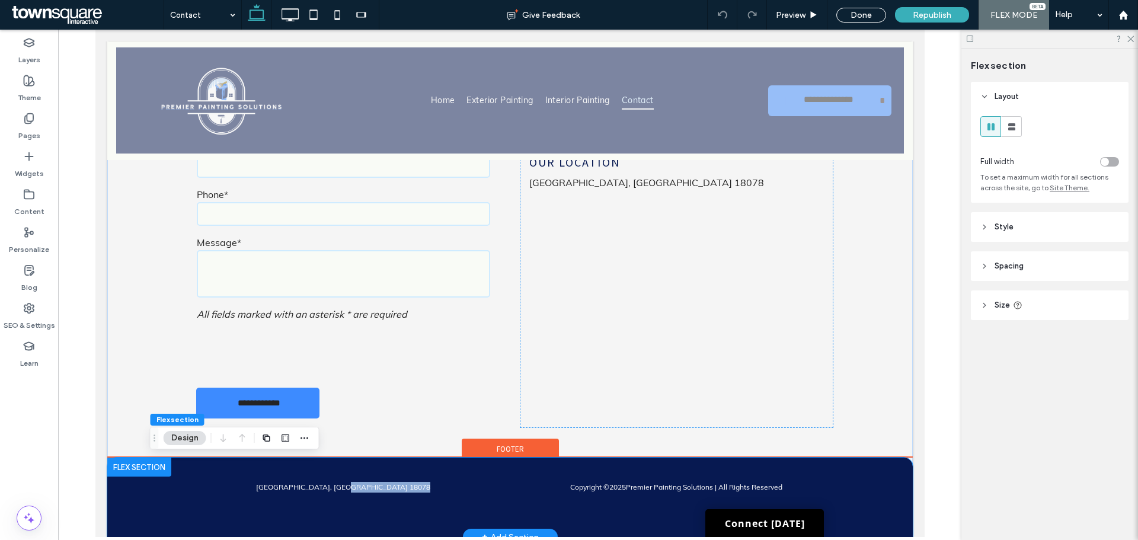
click at [382, 505] on div "Copyright © 2025 Premier Painting Solutions | All Rights Reserved [GEOGRAPHIC_D…" at bounding box center [509, 496] width 711 height 79
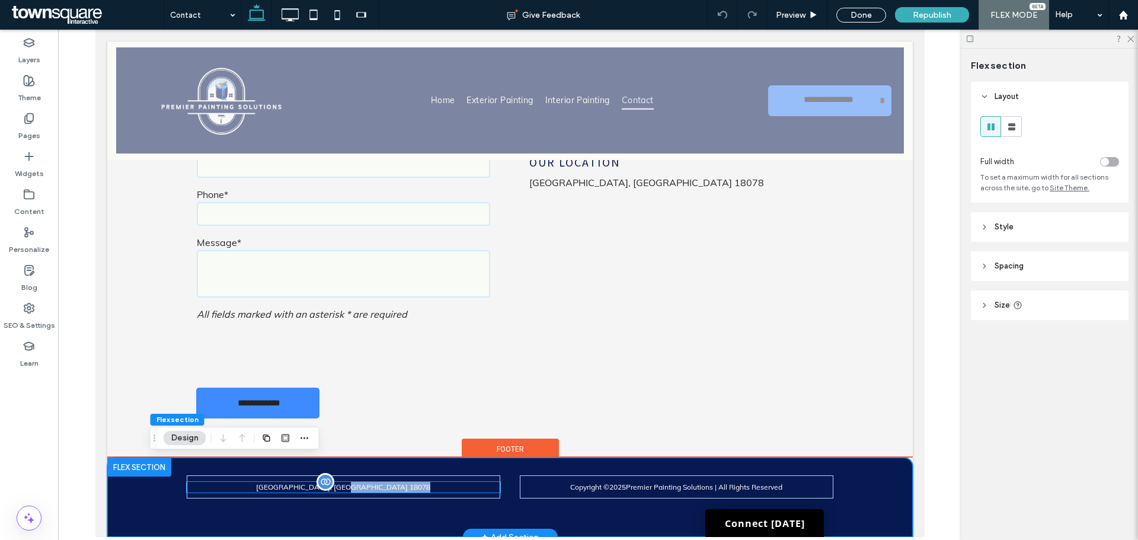
click at [417, 491] on p "[GEOGRAPHIC_DATA], [GEOGRAPHIC_DATA] 18078" at bounding box center [342, 487] width 313 height 11
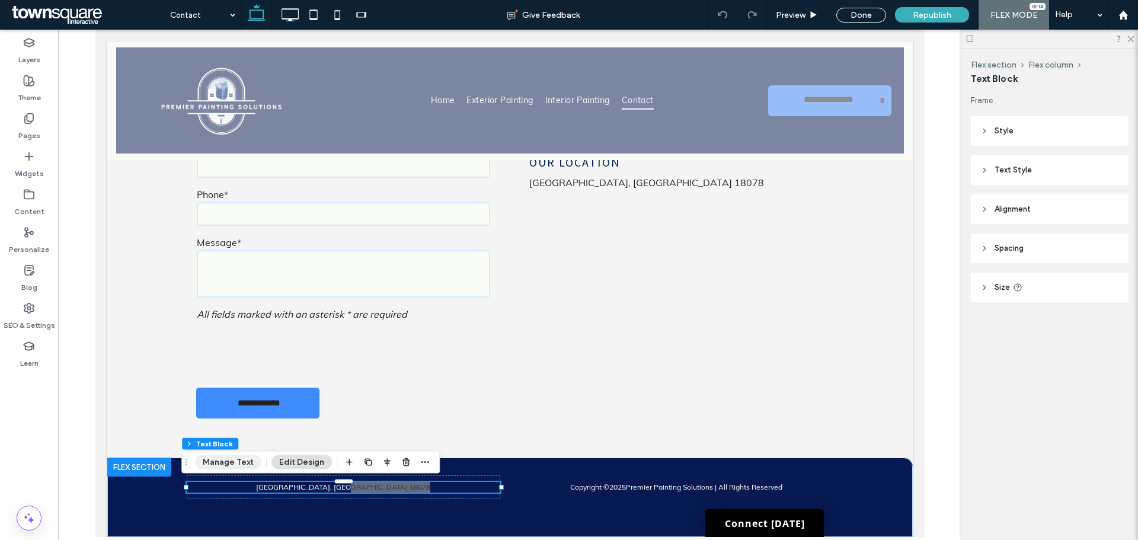
click at [229, 463] on button "Manage Text" at bounding box center [228, 462] width 66 height 14
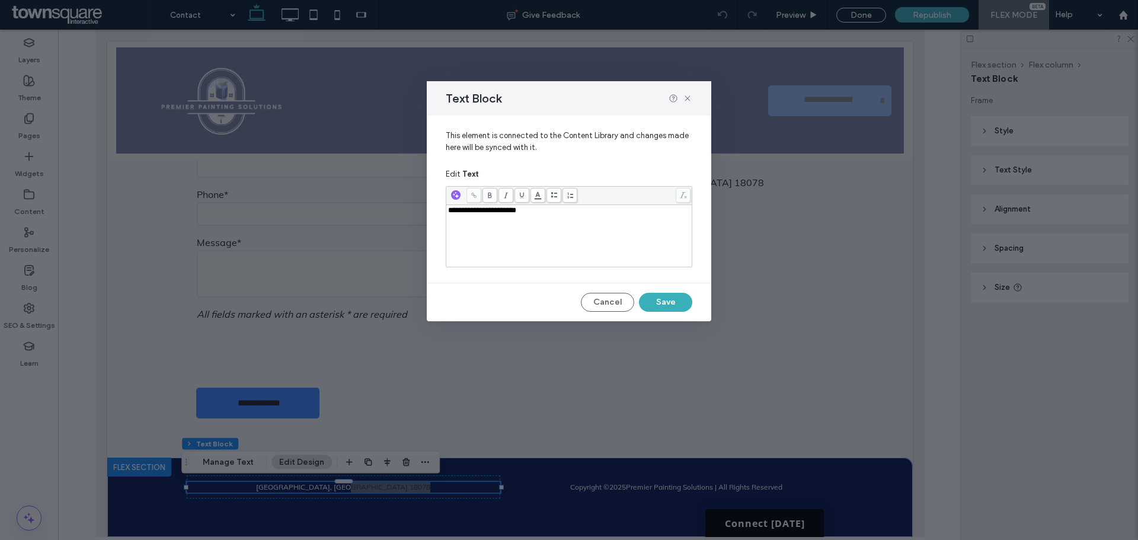
click at [566, 217] on div "**********" at bounding box center [569, 235] width 242 height 59
click at [612, 301] on button "Cancel" at bounding box center [607, 302] width 53 height 19
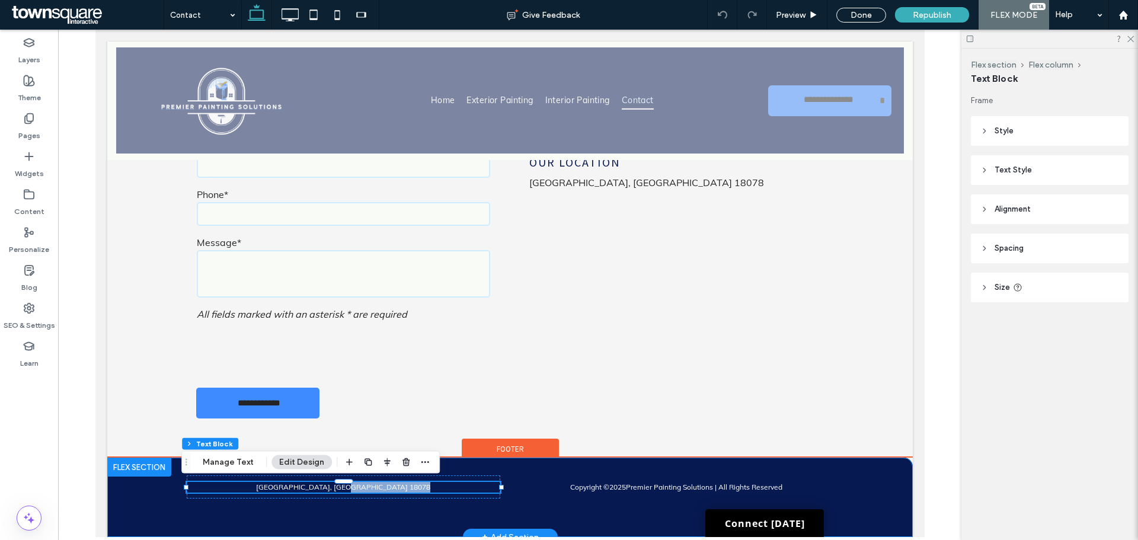
click at [415, 516] on div "Copyright © 2025 Premier Painting Solutions | All Rights Reserved [GEOGRAPHIC_D…" at bounding box center [509, 496] width 711 height 79
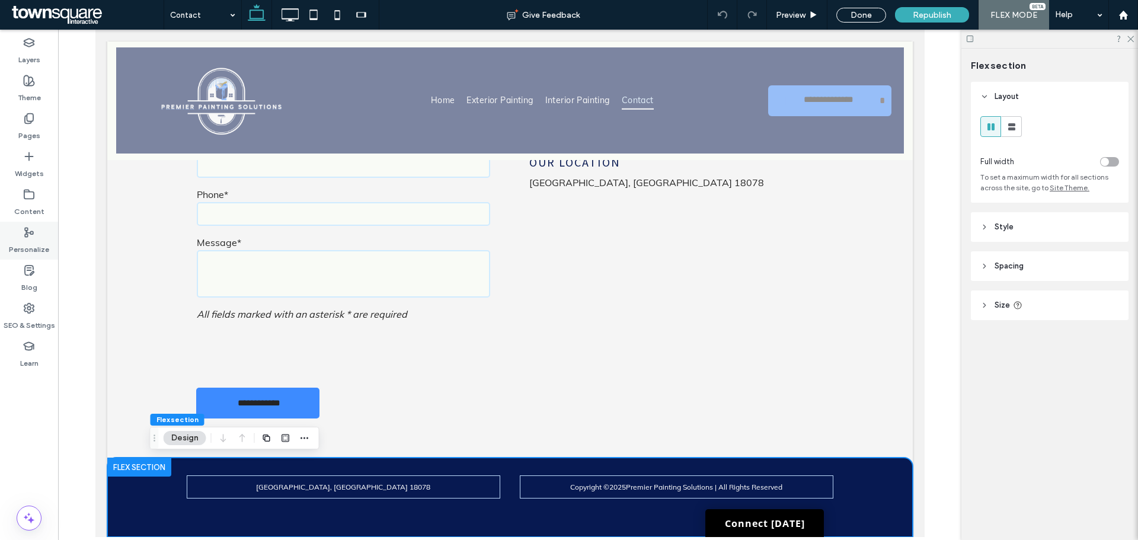
click at [28, 242] on label "Personalize" at bounding box center [29, 246] width 40 height 17
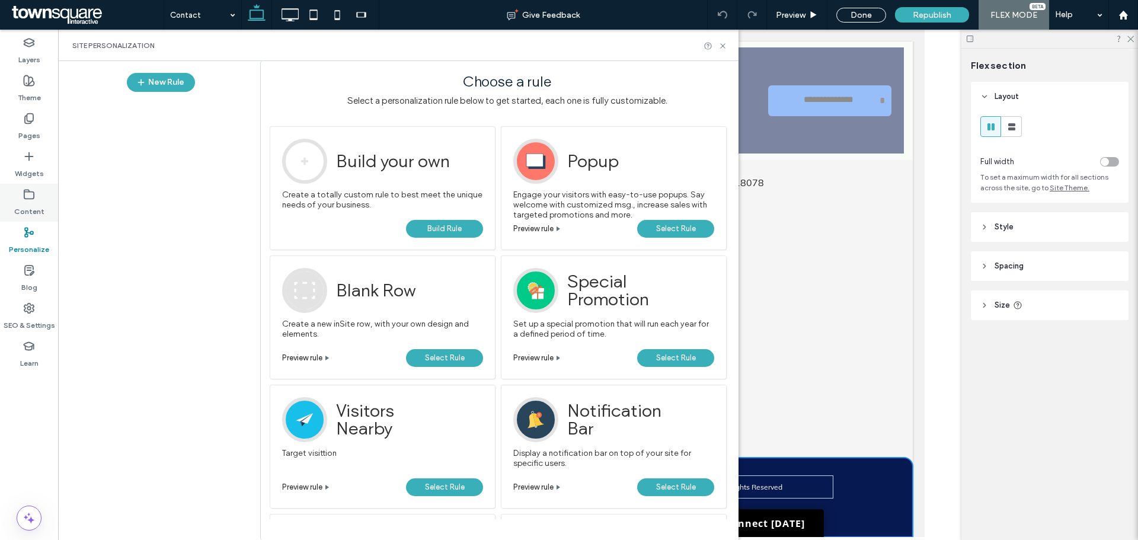
click at [25, 207] on label "Content" at bounding box center [29, 208] width 30 height 17
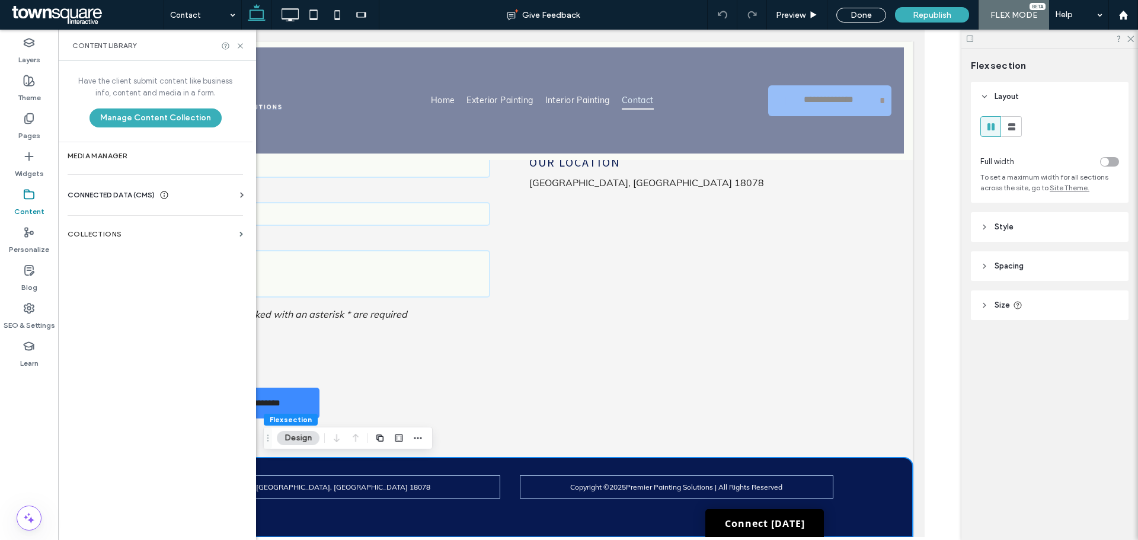
click at [199, 193] on div "CONNECTED DATA (CMS)" at bounding box center [158, 195] width 180 height 12
click at [139, 252] on label "Business Text" at bounding box center [157, 251] width 161 height 8
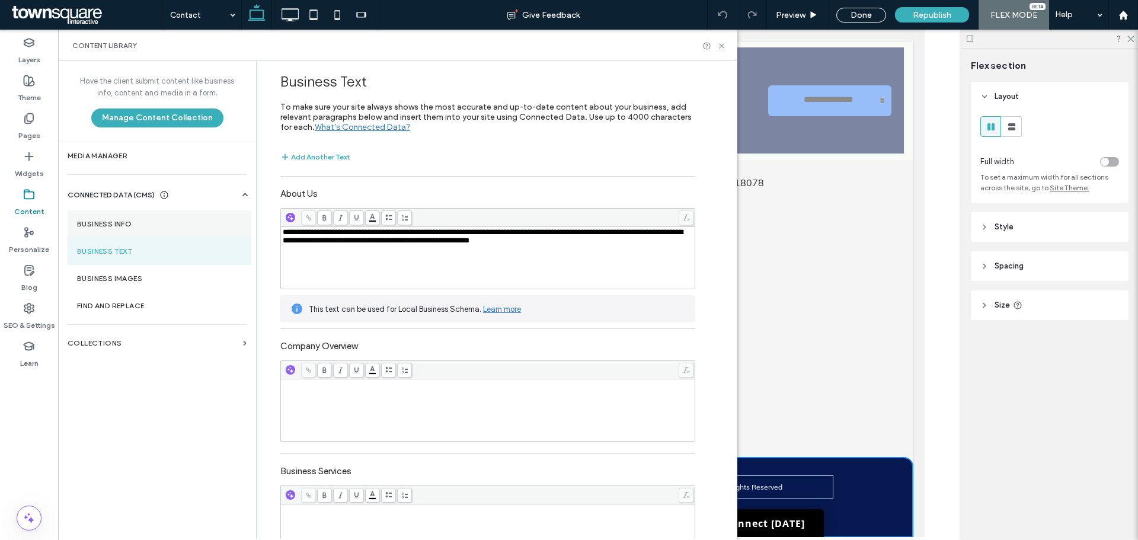
click at [140, 232] on section "Business Info" at bounding box center [160, 223] width 184 height 27
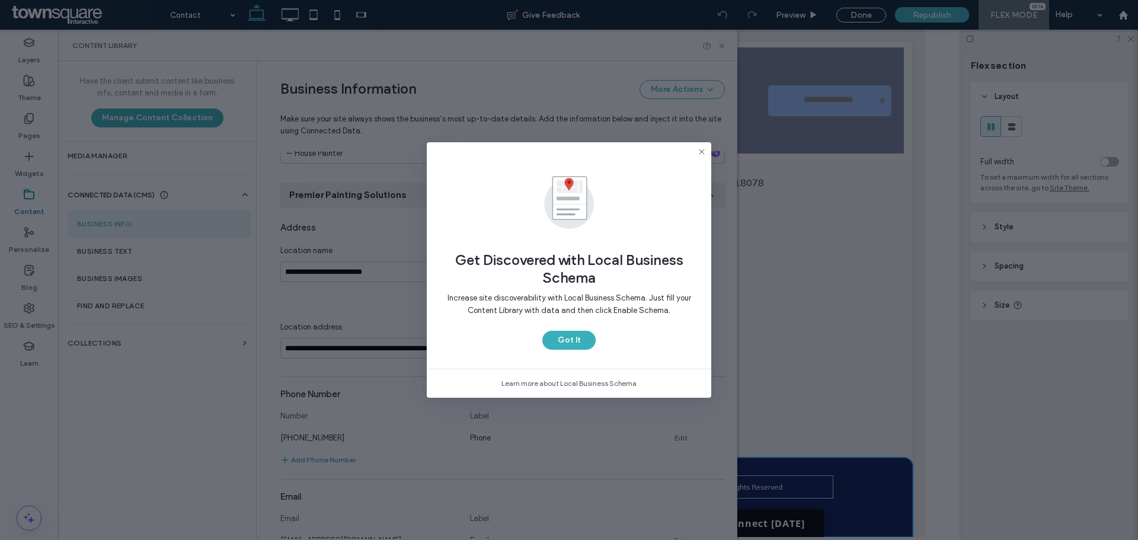
scroll to position [137, 0]
click at [576, 328] on div "Increase site discoverability with Local Business Schema. Just fill your Conten…" at bounding box center [569, 309] width 246 height 44
click at [575, 334] on button "Got It" at bounding box center [568, 340] width 53 height 19
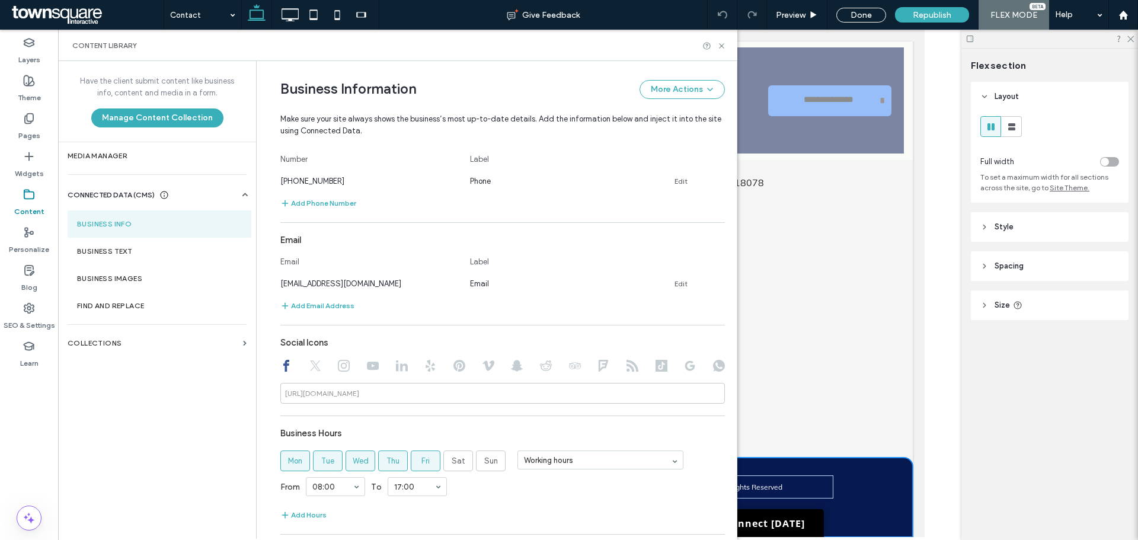
scroll to position [490, 0]
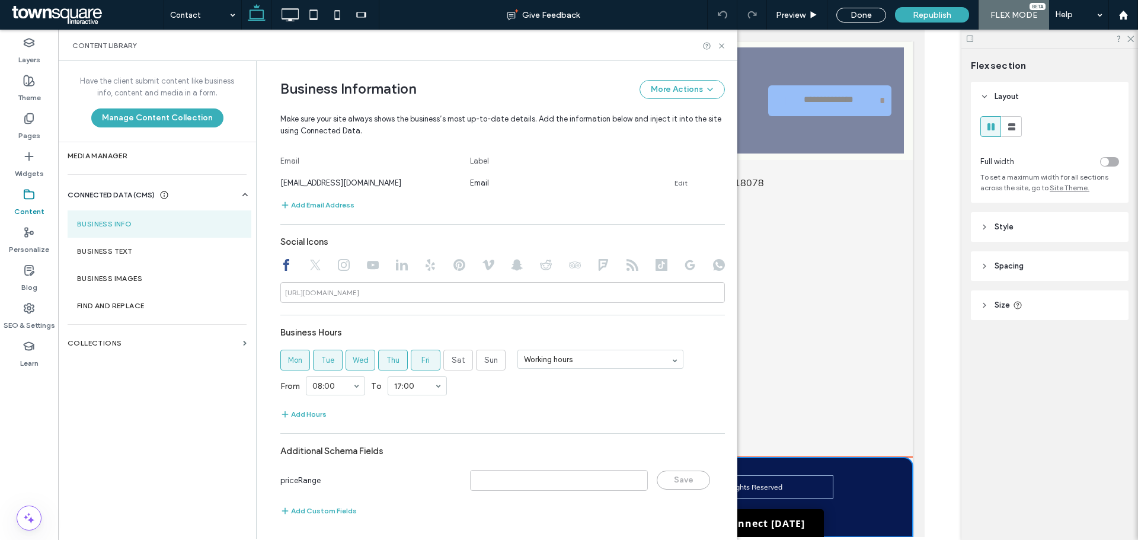
click at [862, 499] on div "Copyright © 2025 Premier Painting Solutions | All Rights Reserved [GEOGRAPHIC_D…" at bounding box center [509, 496] width 805 height 79
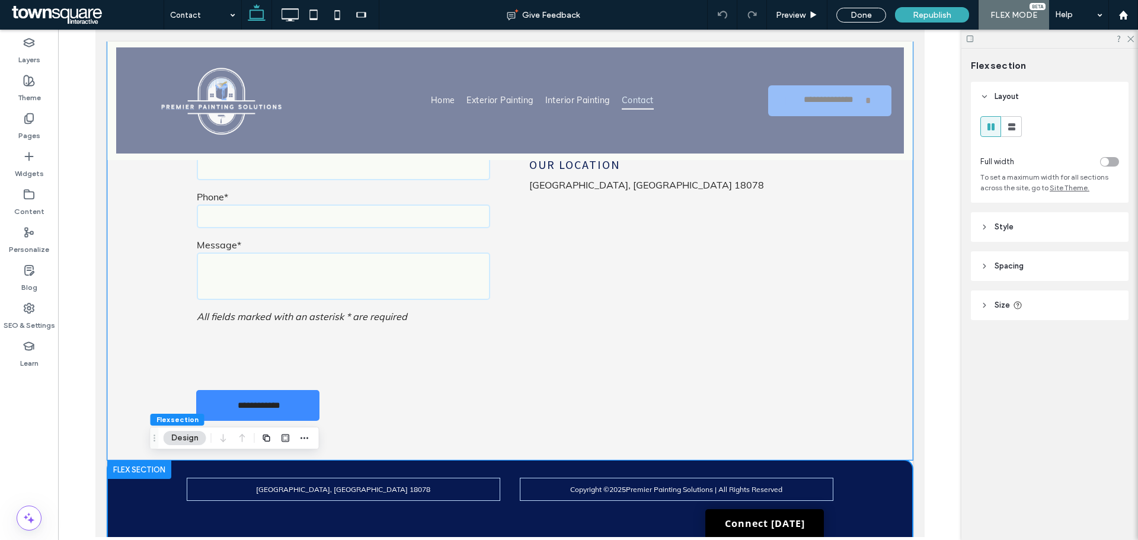
scroll to position [505, 0]
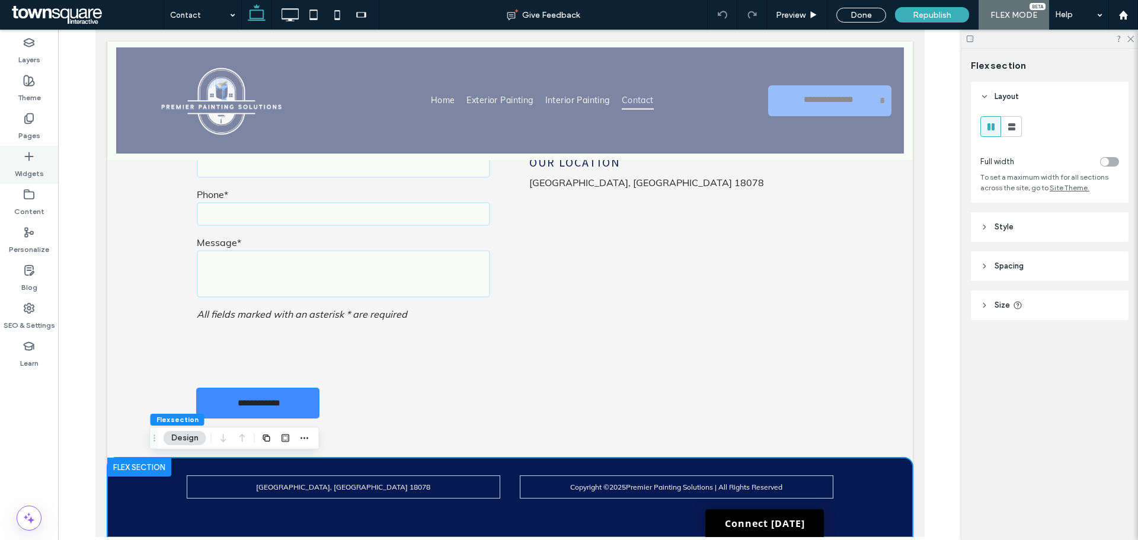
click at [29, 162] on icon at bounding box center [29, 156] width 12 height 12
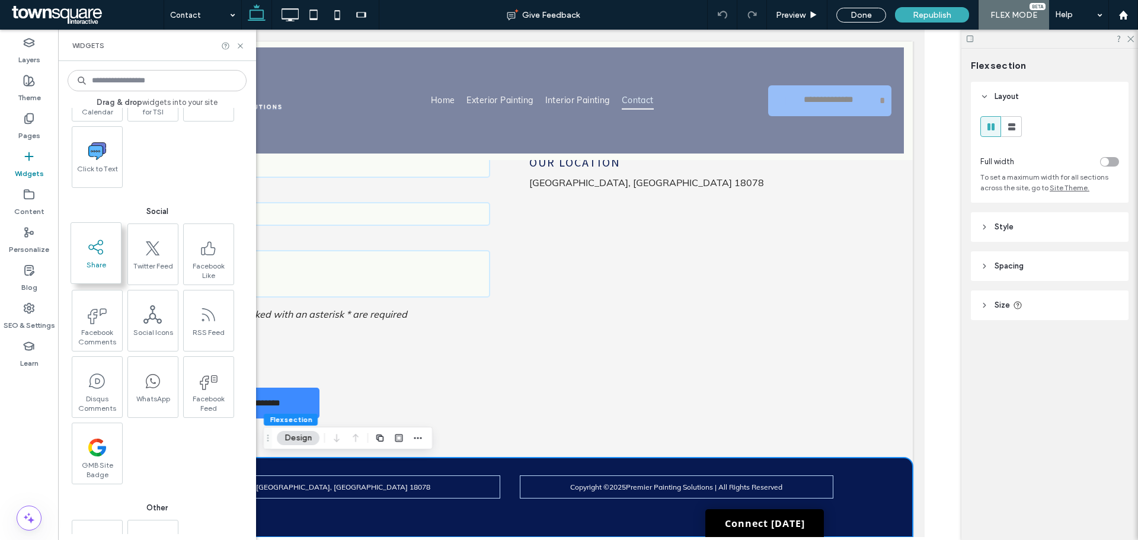
scroll to position [1897, 0]
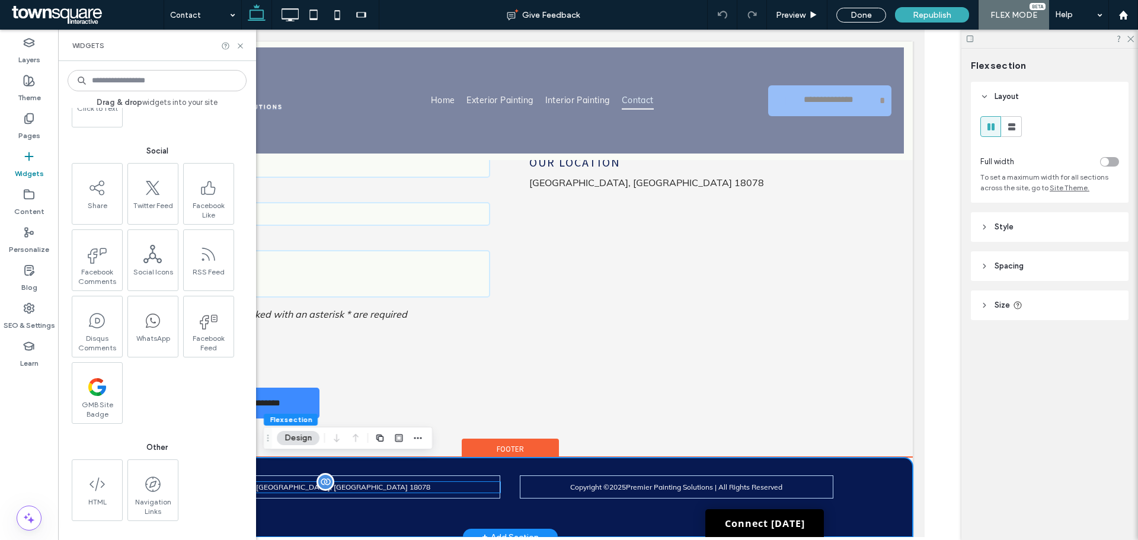
click at [401, 490] on p "[GEOGRAPHIC_DATA], [GEOGRAPHIC_DATA] 18078" at bounding box center [342, 487] width 313 height 11
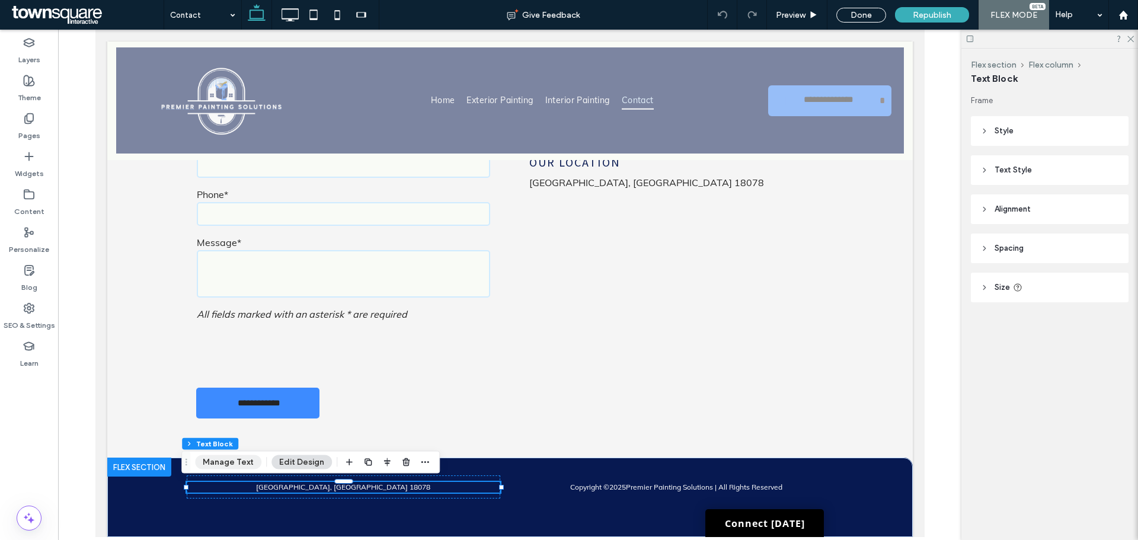
click at [200, 459] on button "Manage Text" at bounding box center [228, 462] width 66 height 14
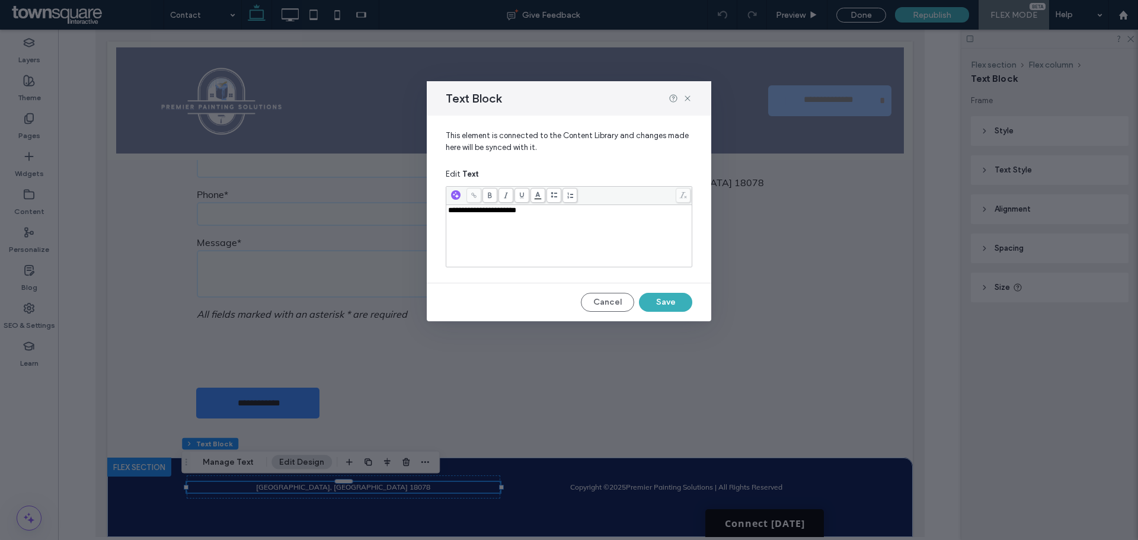
click at [590, 201] on div at bounding box center [568, 196] width 245 height 18
click at [581, 221] on div "**********" at bounding box center [569, 235] width 242 height 59
click at [584, 214] on div "**********" at bounding box center [569, 210] width 242 height 8
click at [589, 230] on div "**********" at bounding box center [569, 235] width 242 height 59
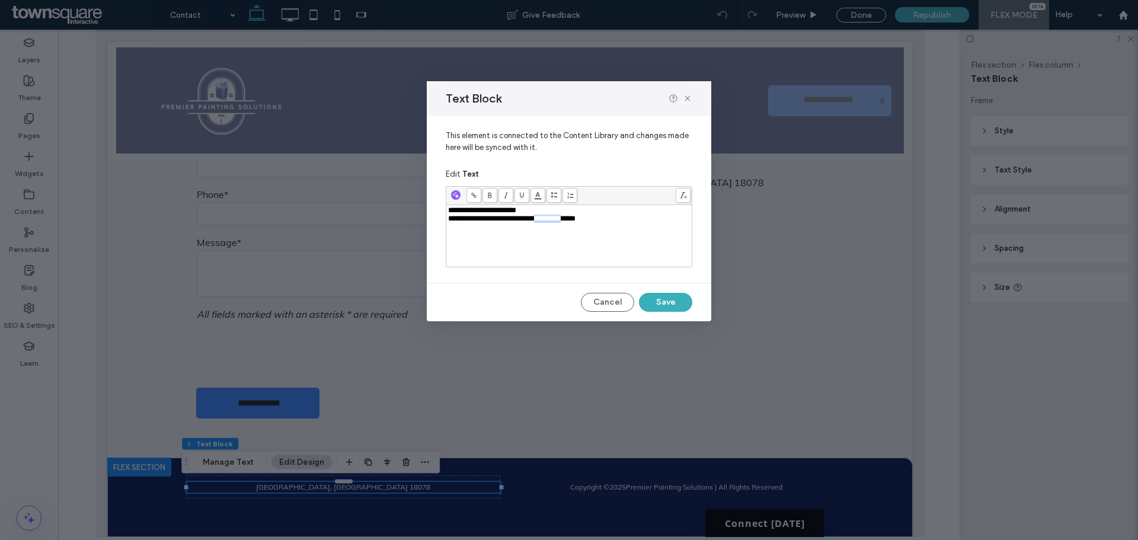
click at [589, 230] on div "**********" at bounding box center [569, 235] width 242 height 59
click at [622, 307] on button "Cancel" at bounding box center [607, 302] width 53 height 19
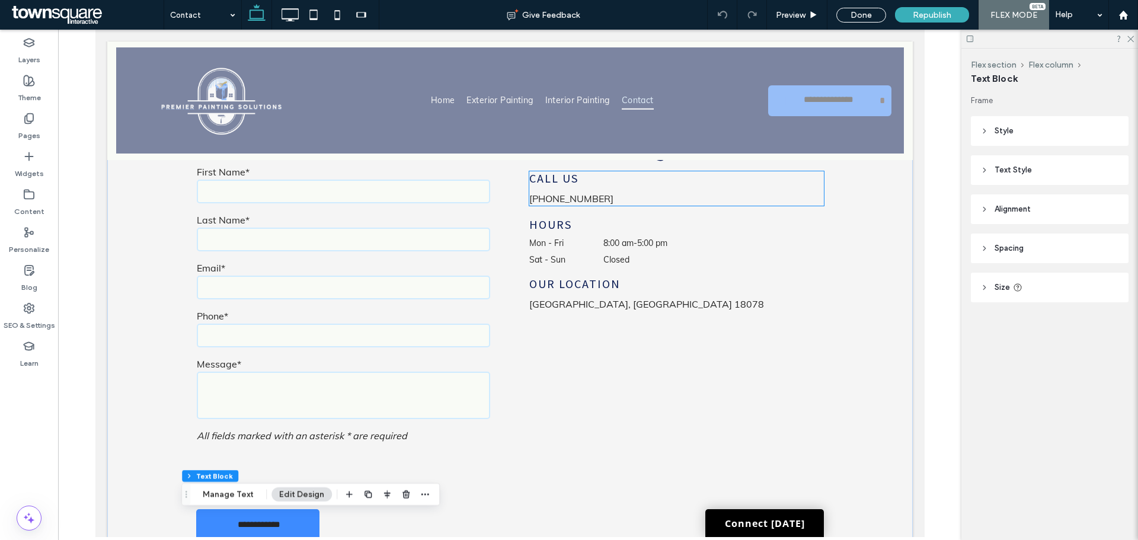
scroll to position [386, 0]
click at [597, 171] on h4 "Call Us" at bounding box center [676, 175] width 294 height 14
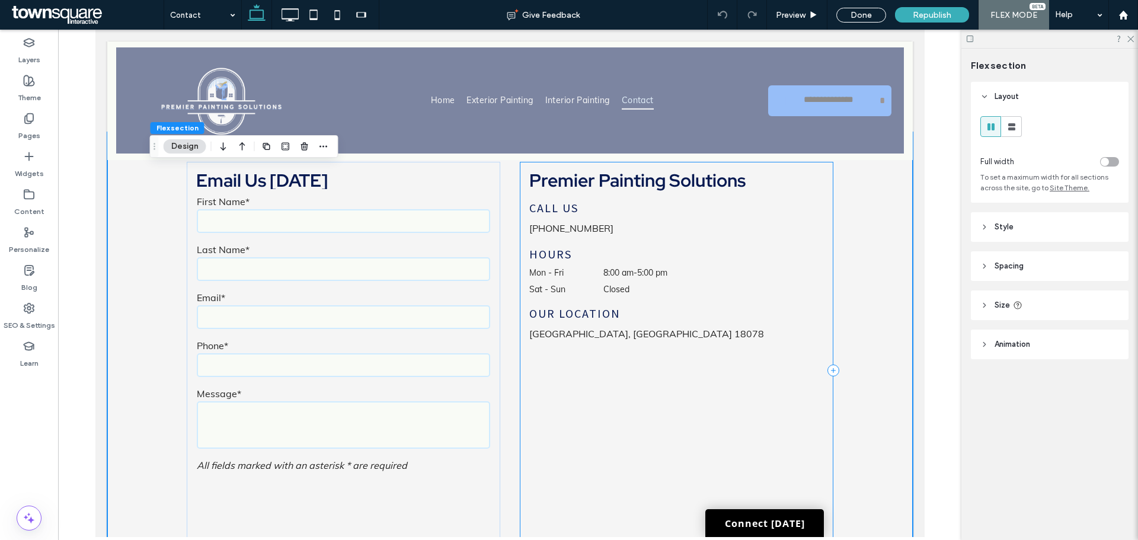
scroll to position [188, 0]
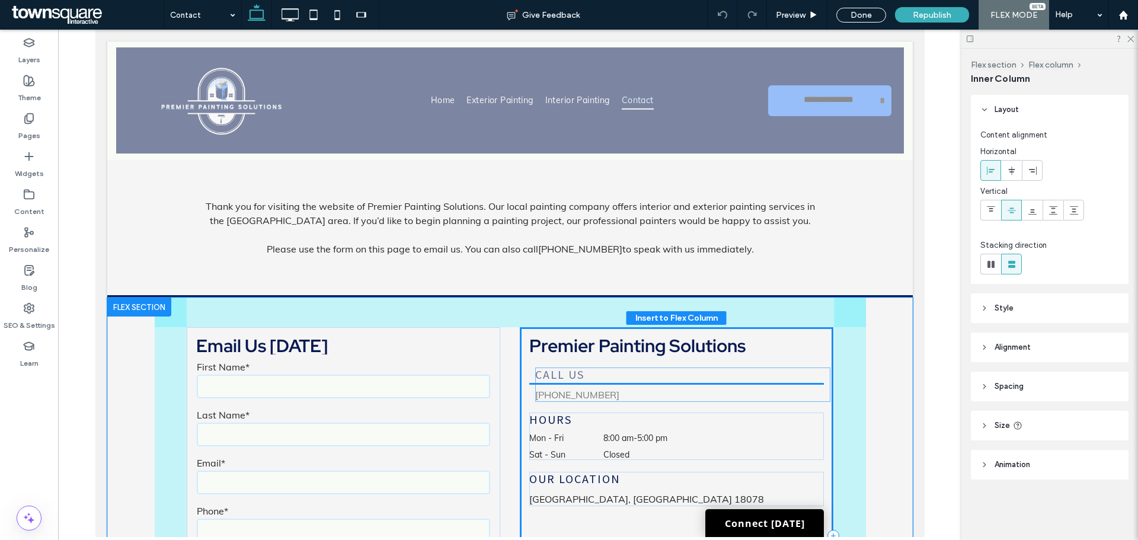
drag, startPoint x: 526, startPoint y: 372, endPoint x: 536, endPoint y: 373, distance: 9.6
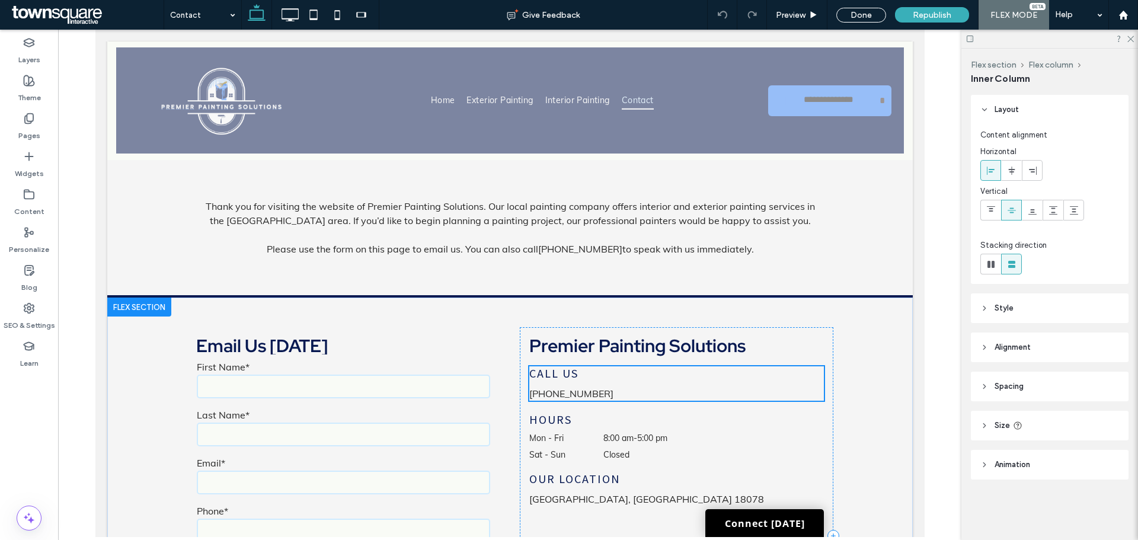
type input "**"
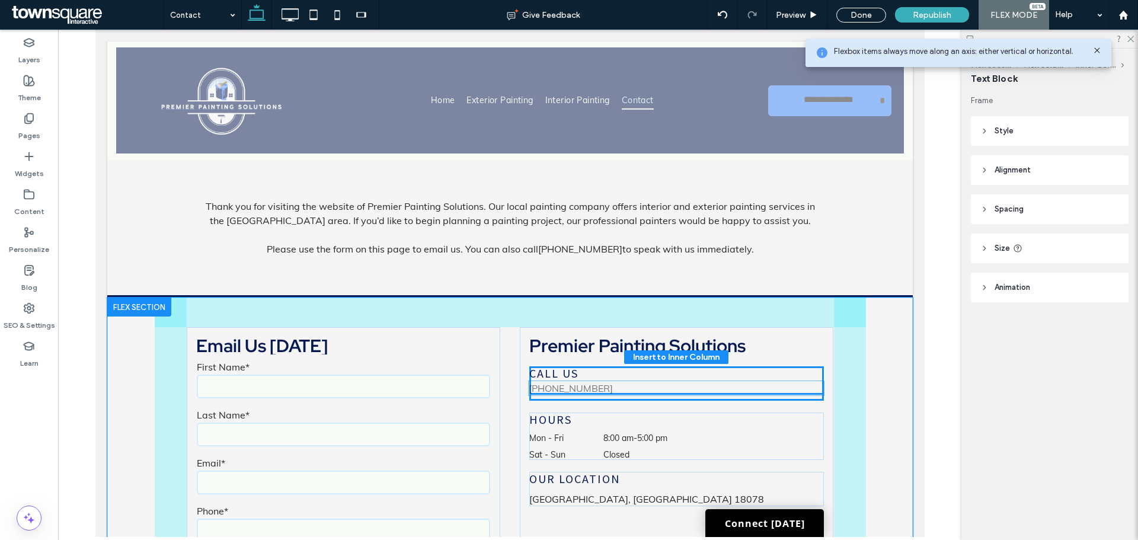
drag, startPoint x: 677, startPoint y: 397, endPoint x: 681, endPoint y: 392, distance: 6.8
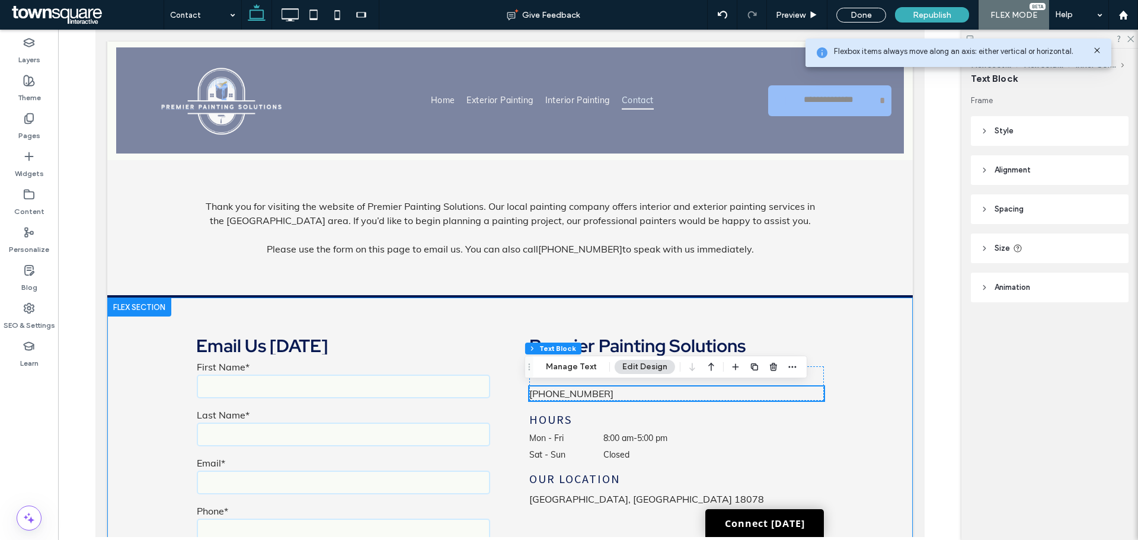
scroll to position [248, 0]
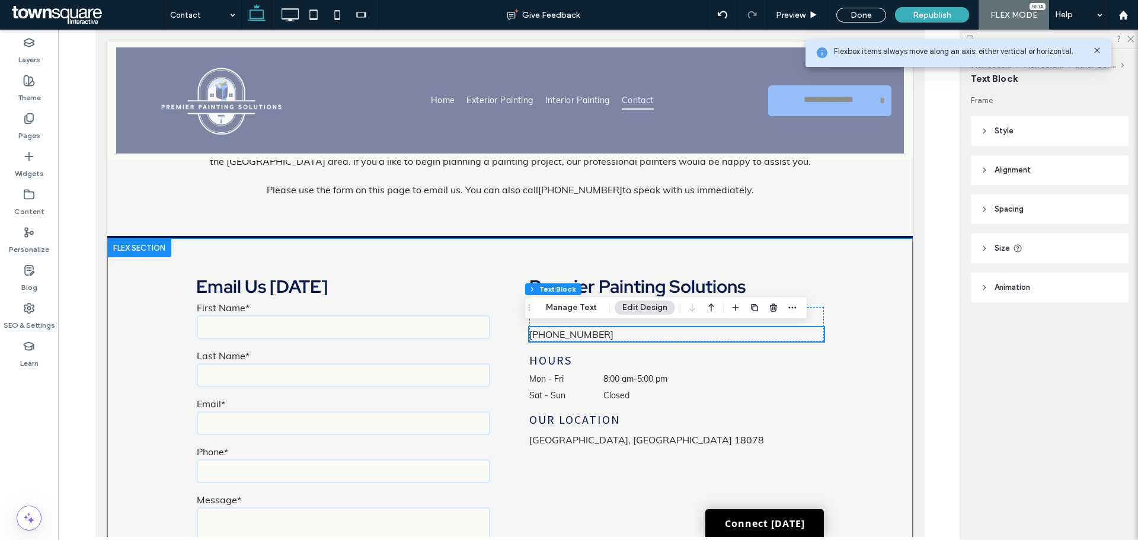
click at [876, 349] on div "**********" at bounding box center [509, 476] width 805 height 476
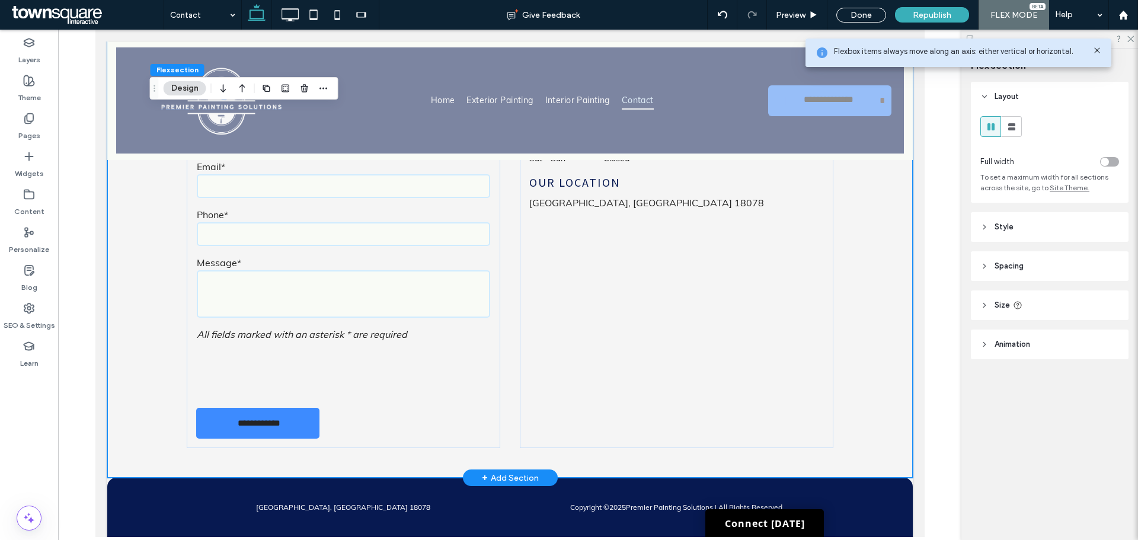
scroll to position [513, 0]
